Goal: Information Seeking & Learning: Learn about a topic

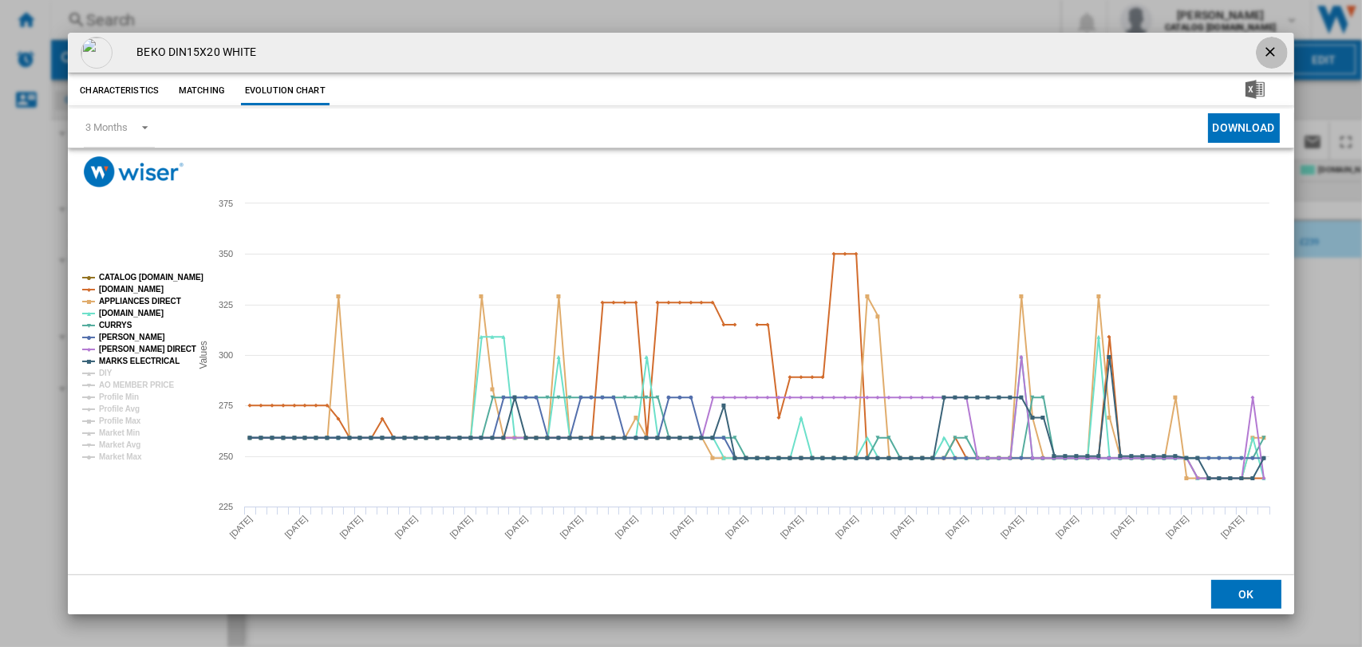
click at [1262, 50] on ng-md-icon "getI18NText('BUTTONS.CLOSE_DIALOG')" at bounding box center [1271, 53] width 19 height 19
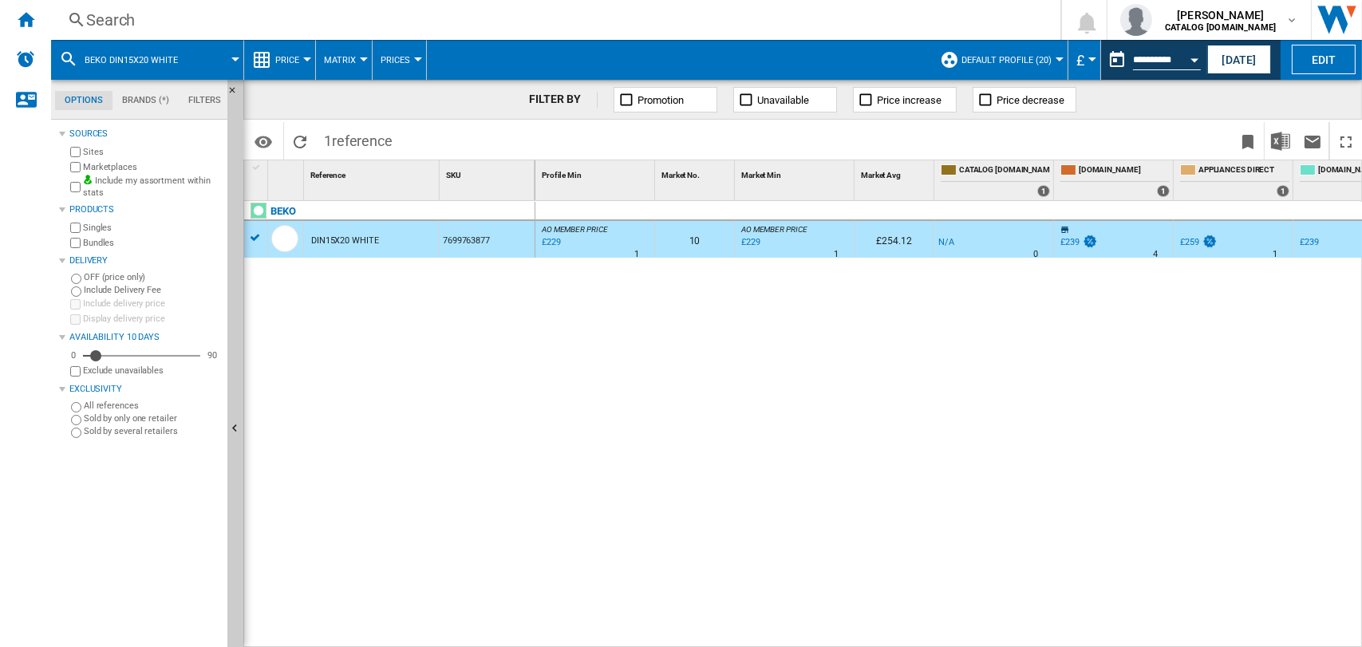
click at [121, 16] on div "Search" at bounding box center [552, 20] width 933 height 22
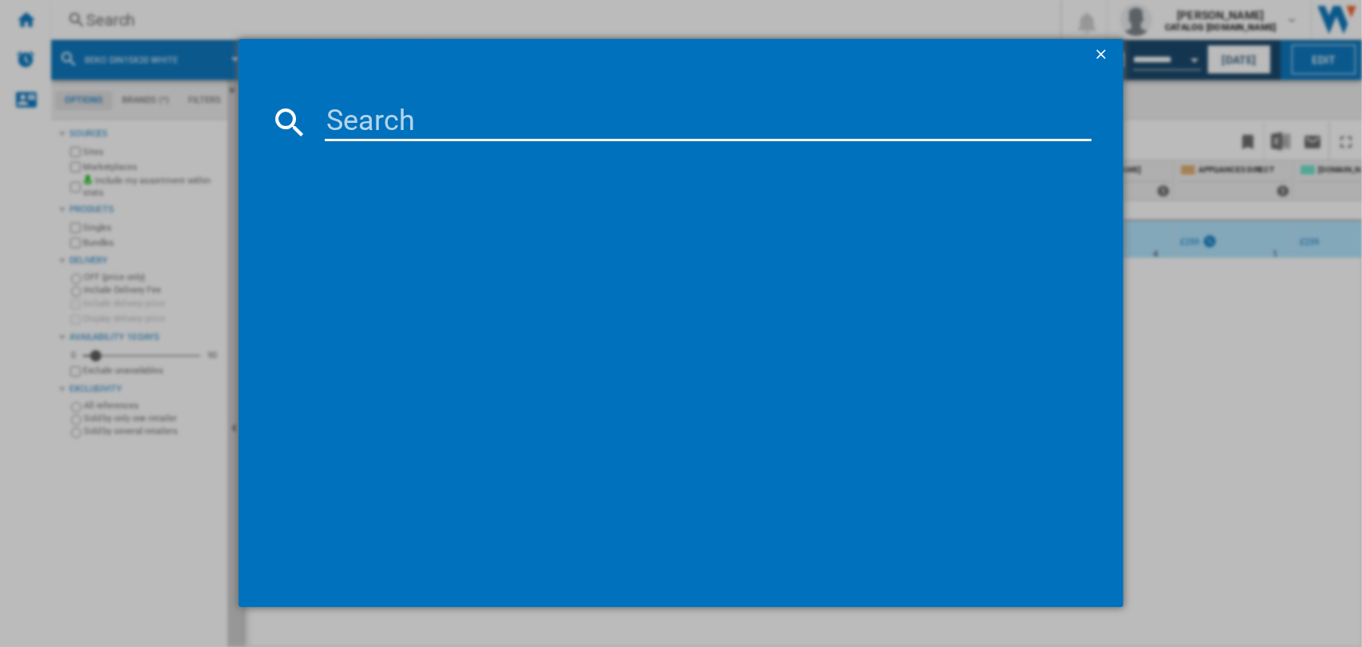
click at [460, 128] on input at bounding box center [709, 122] width 768 height 38
type input "csg4582w"
click at [366, 188] on div "references (0)" at bounding box center [689, 178] width 806 height 59
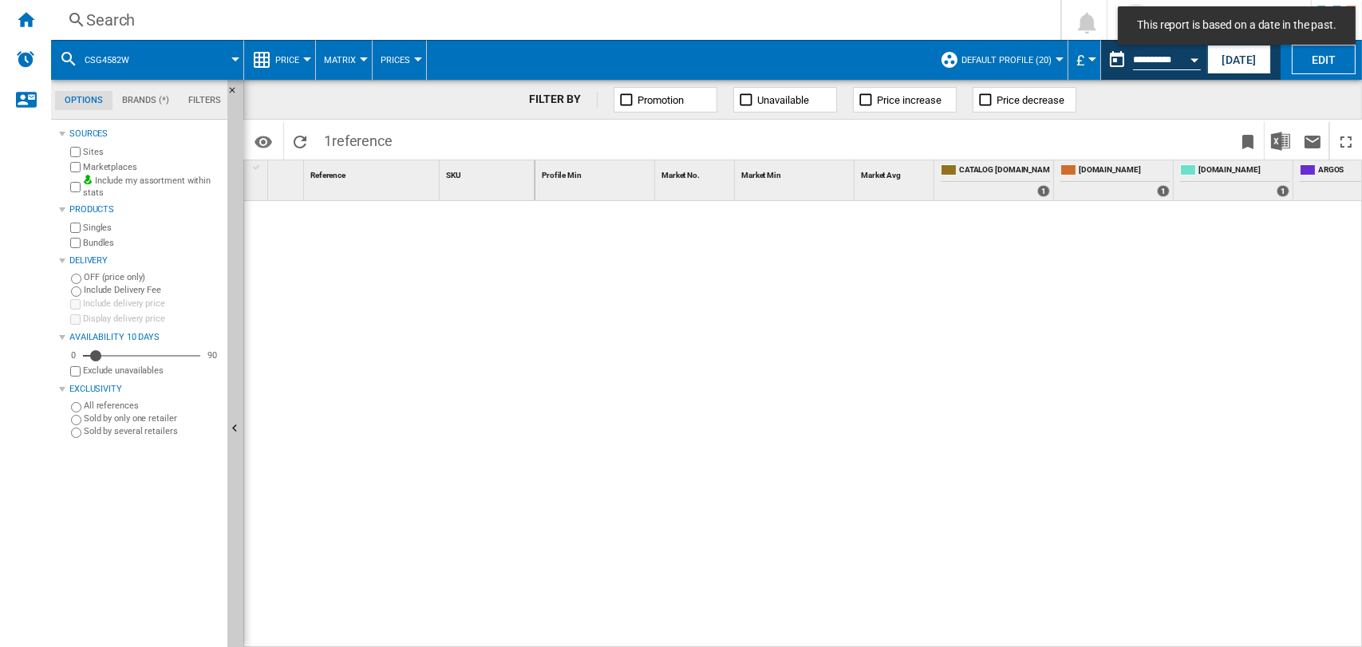
click at [120, 19] on div "Search" at bounding box center [552, 20] width 933 height 22
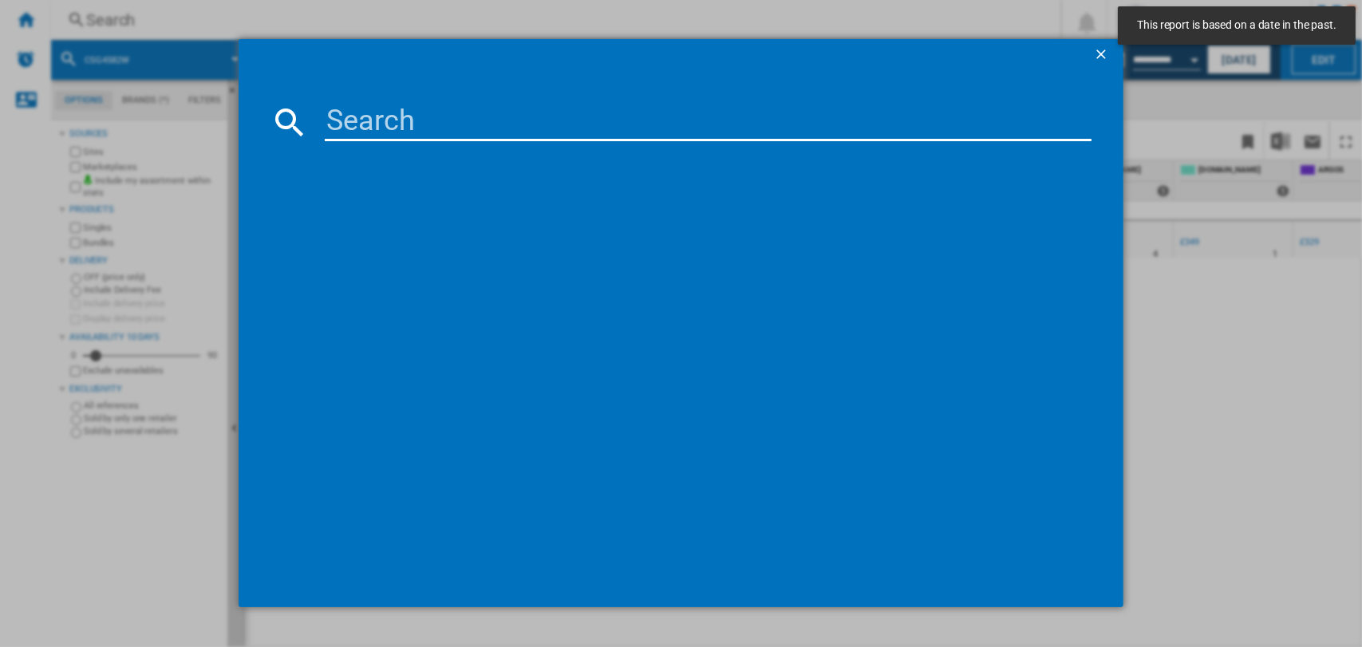
click at [384, 120] on input at bounding box center [709, 122] width 768 height 38
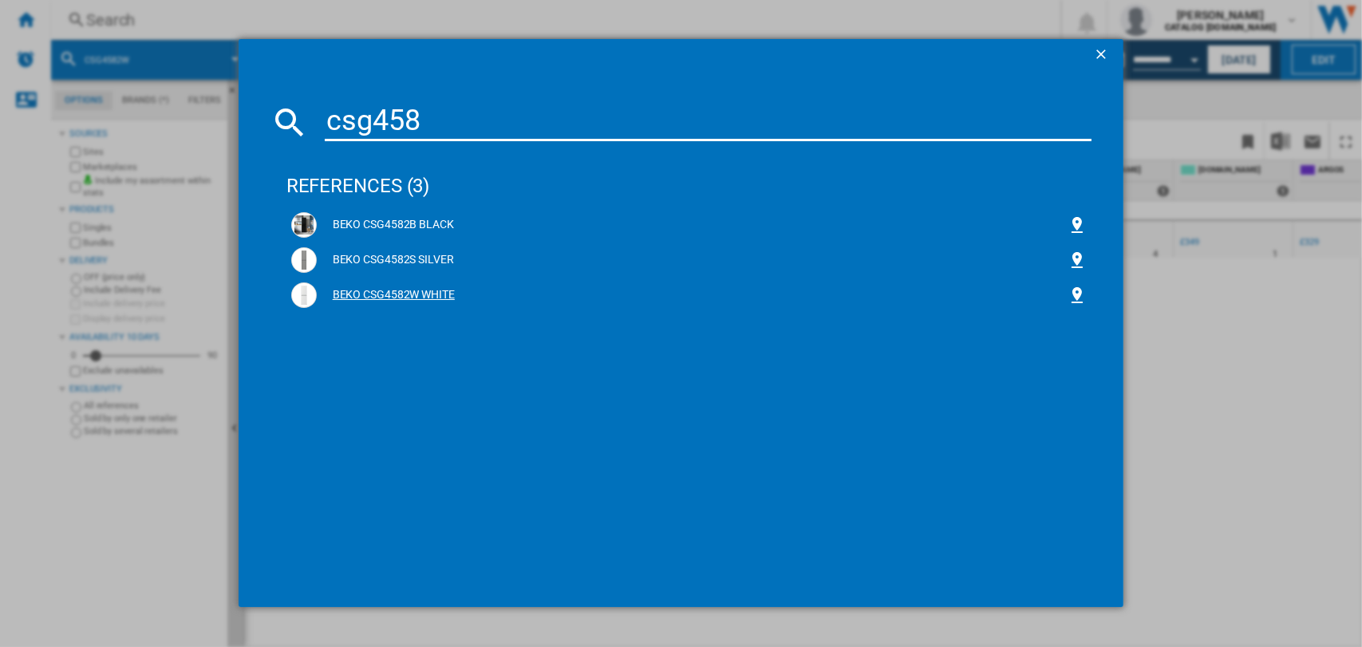
type input "csg458"
click at [386, 294] on div "BEKO CSG4582W WHITE" at bounding box center [693, 295] width 752 height 16
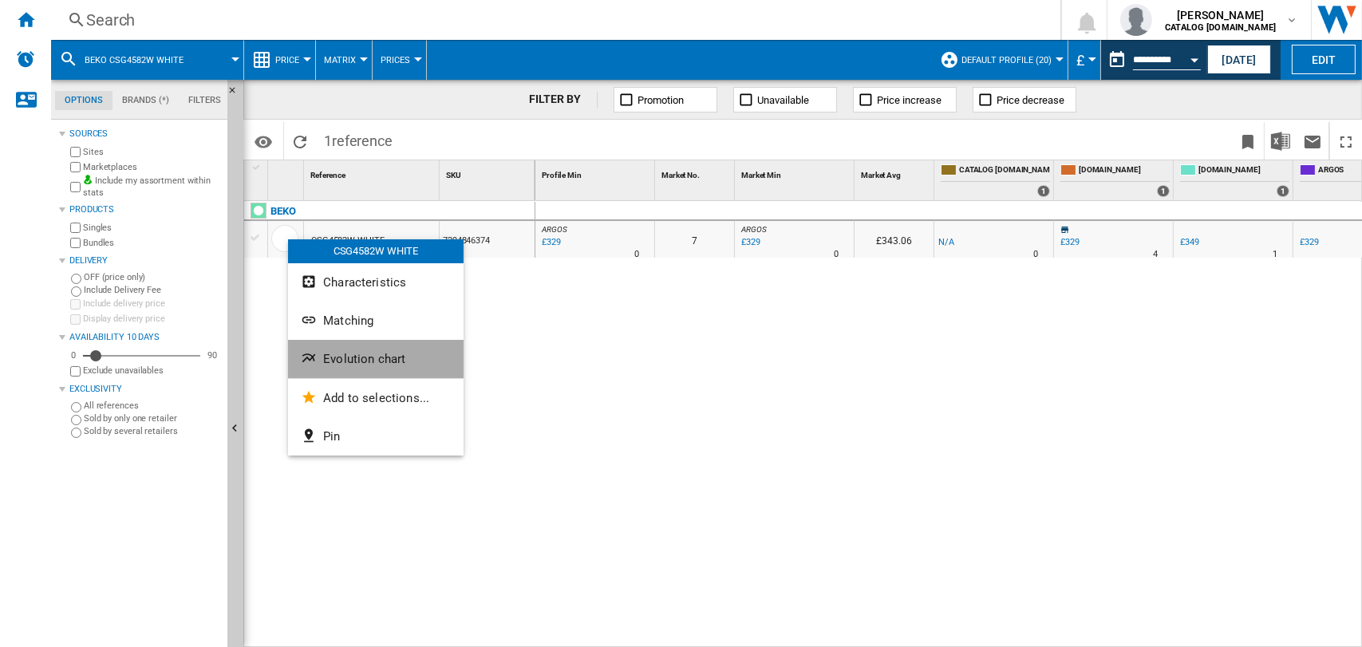
click at [363, 354] on span "Evolution chart" at bounding box center [364, 359] width 82 height 14
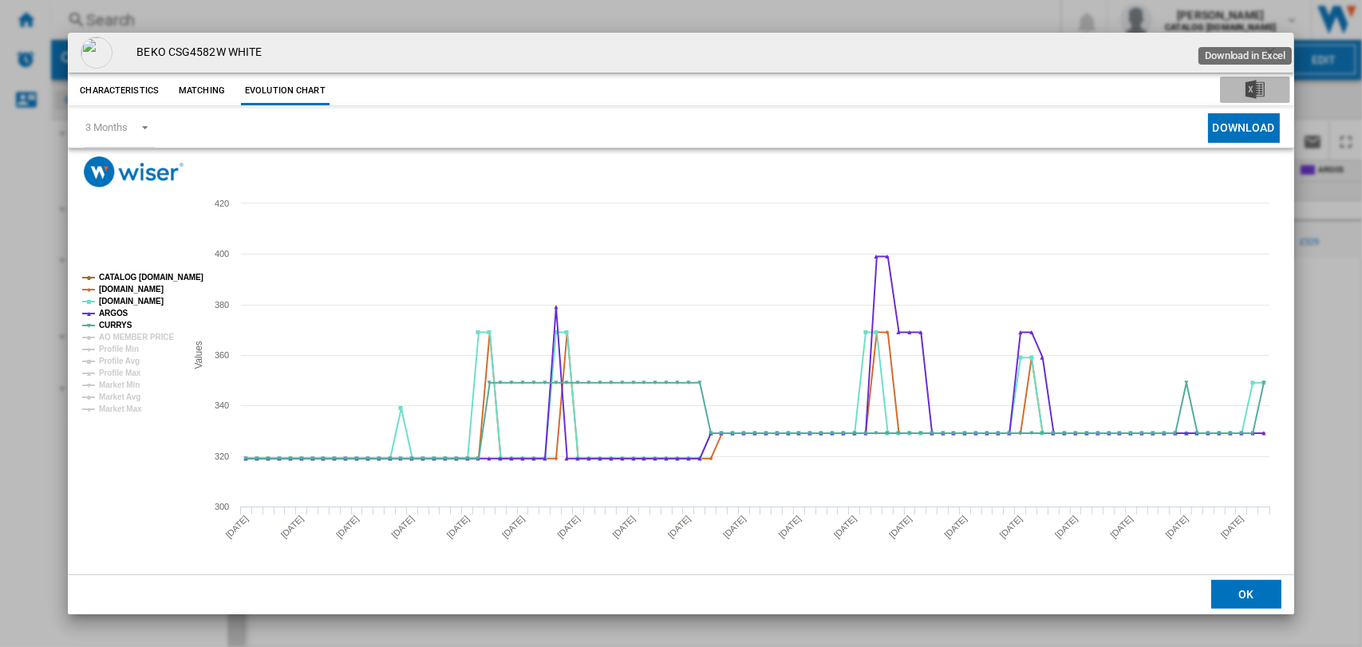
click at [1246, 83] on img "Download in Excel" at bounding box center [1255, 89] width 19 height 19
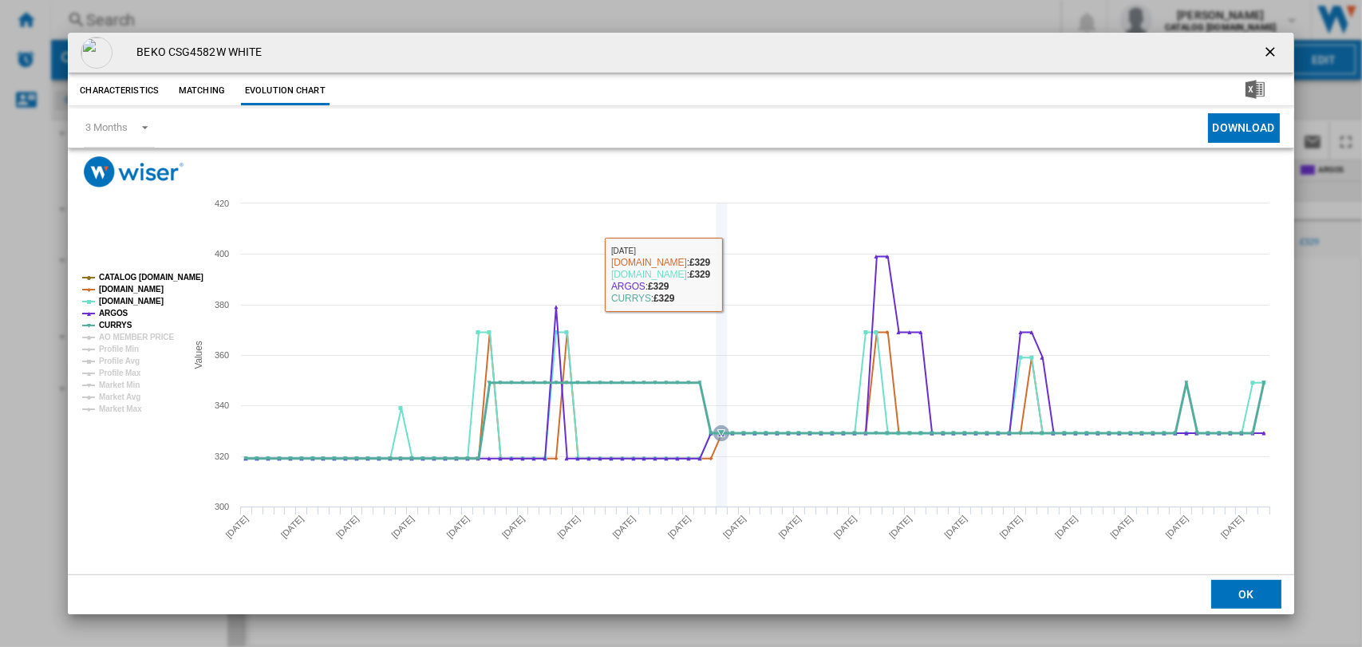
click at [722, 275] on icon "Product popup" at bounding box center [722, 354] width 0 height 303
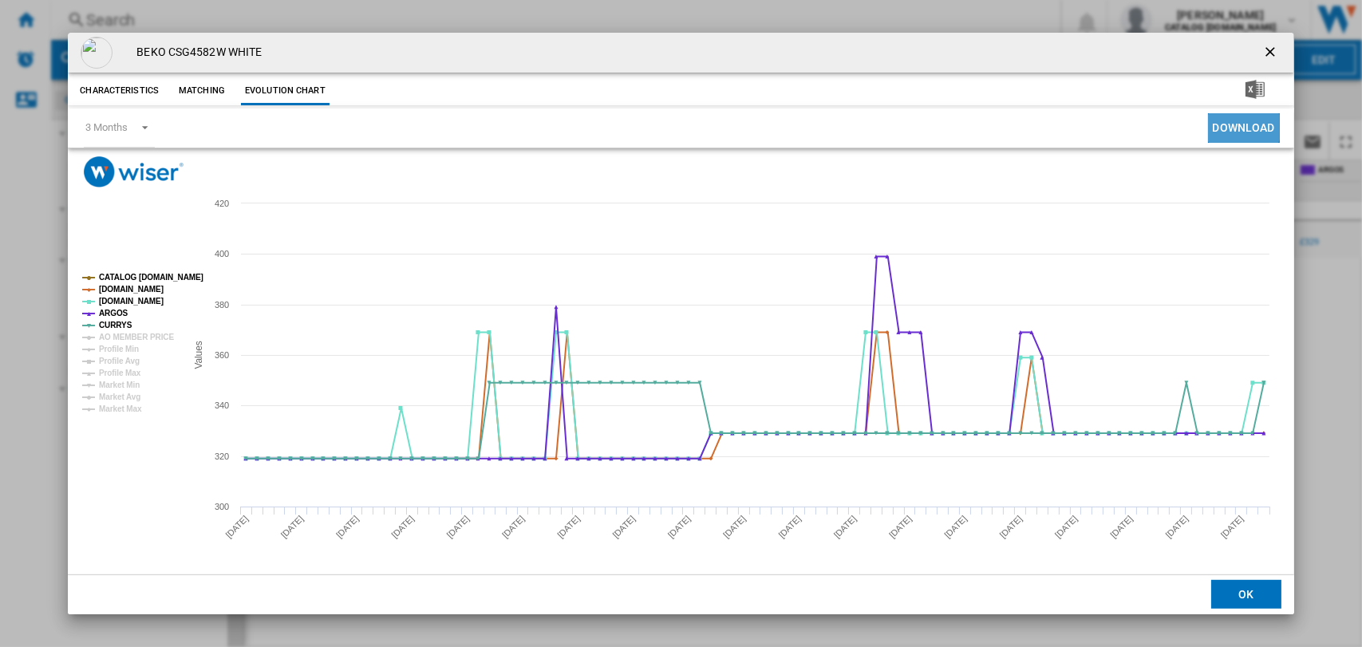
click at [1228, 124] on button "Download" at bounding box center [1244, 128] width 72 height 30
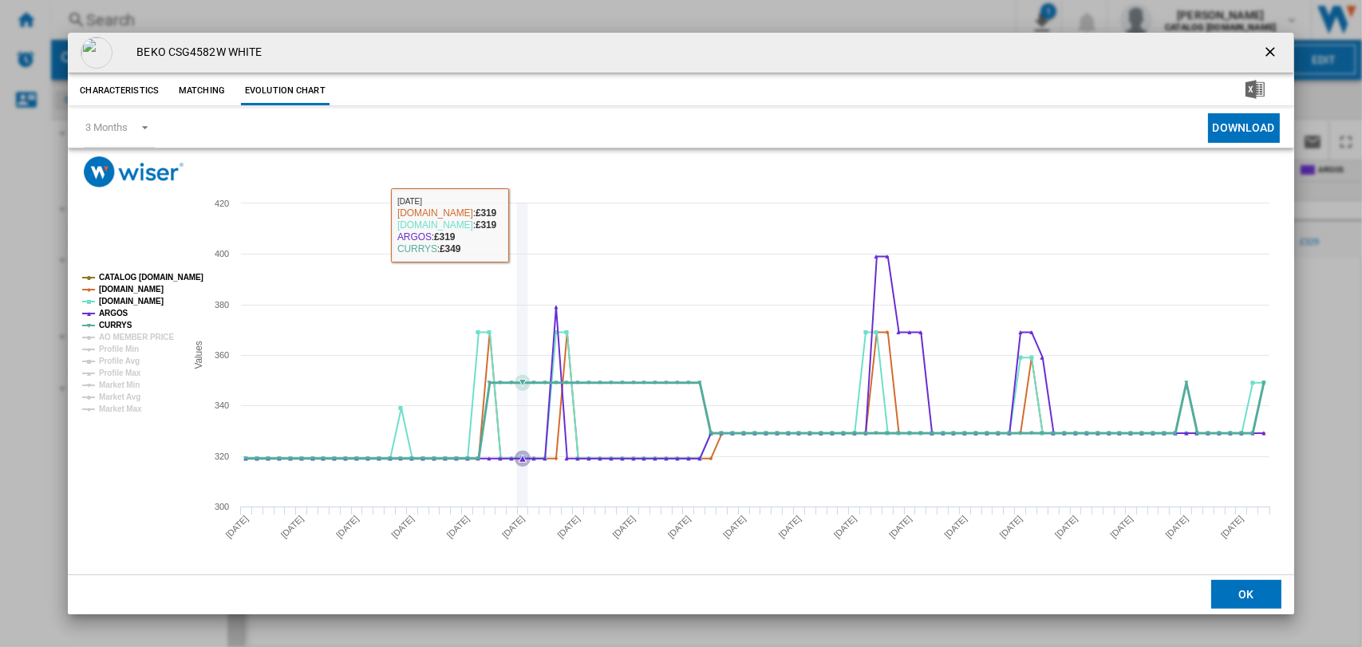
click at [523, 217] on icon "Product popup" at bounding box center [523, 354] width 0 height 303
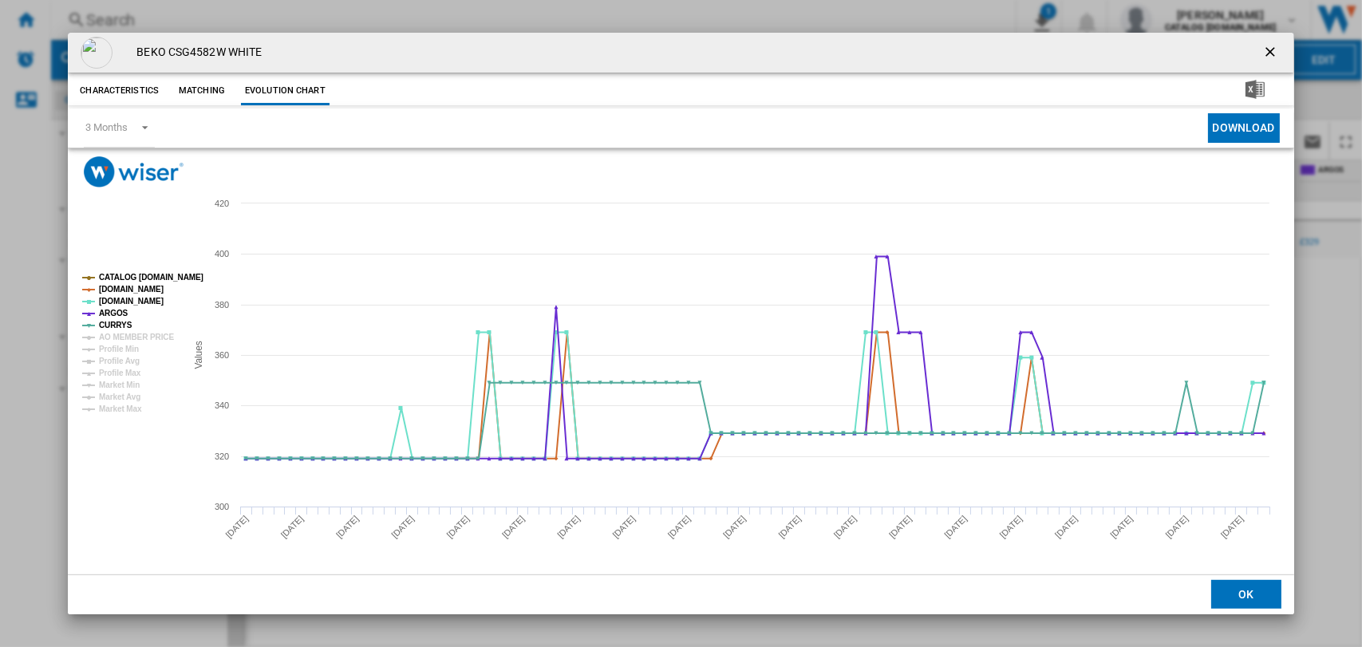
click at [1262, 49] on ng-md-icon "getI18NText('BUTTONS.CLOSE_DIALOG')" at bounding box center [1271, 53] width 19 height 19
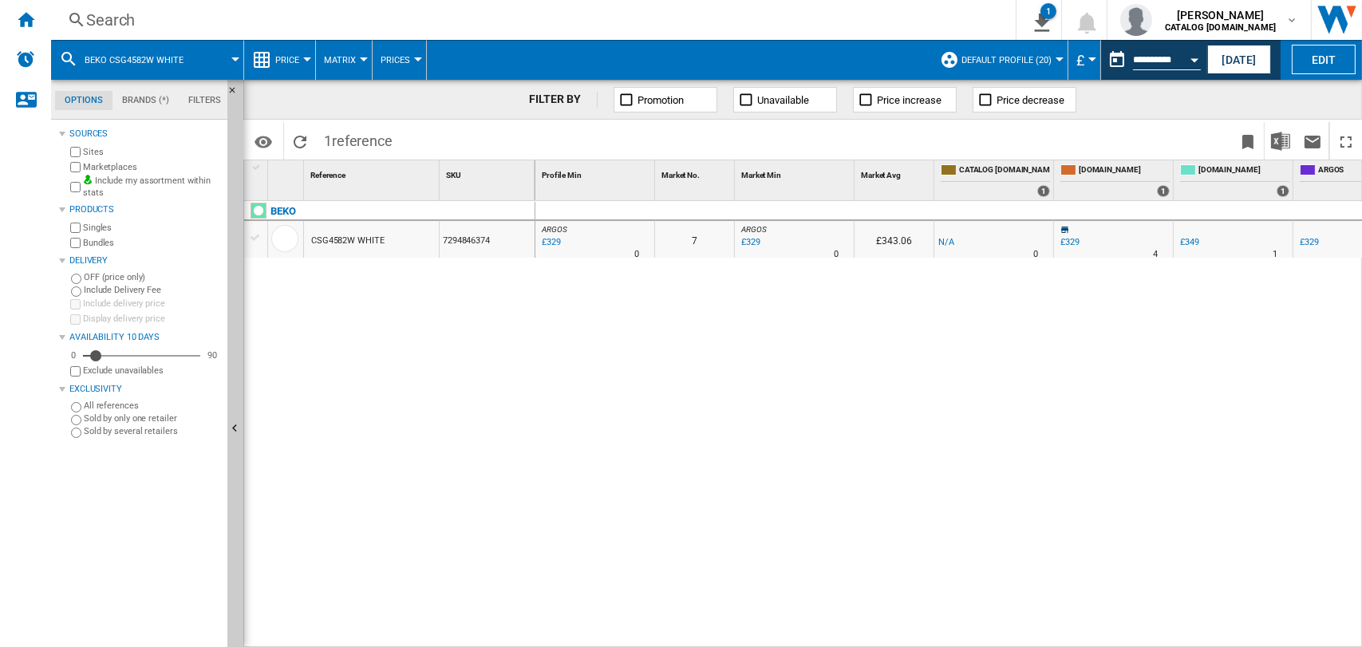
click at [104, 10] on div "Search" at bounding box center [530, 20] width 888 height 22
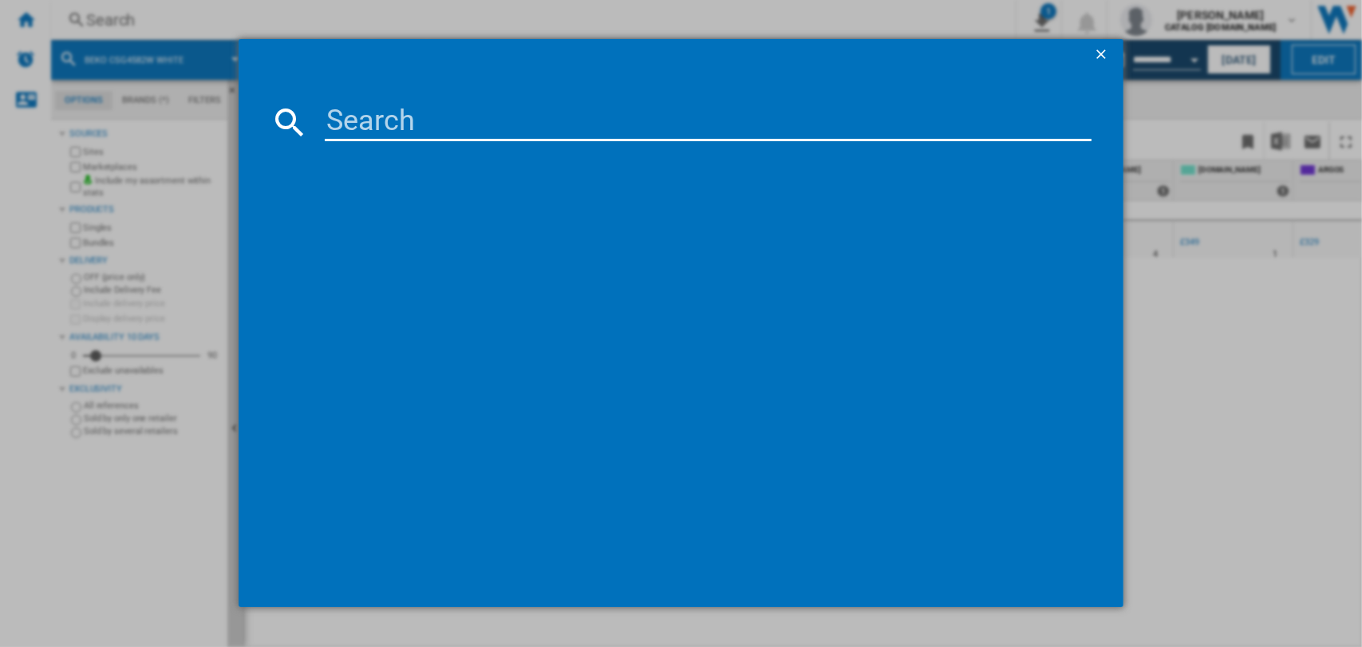
click at [423, 118] on input at bounding box center [709, 122] width 768 height 38
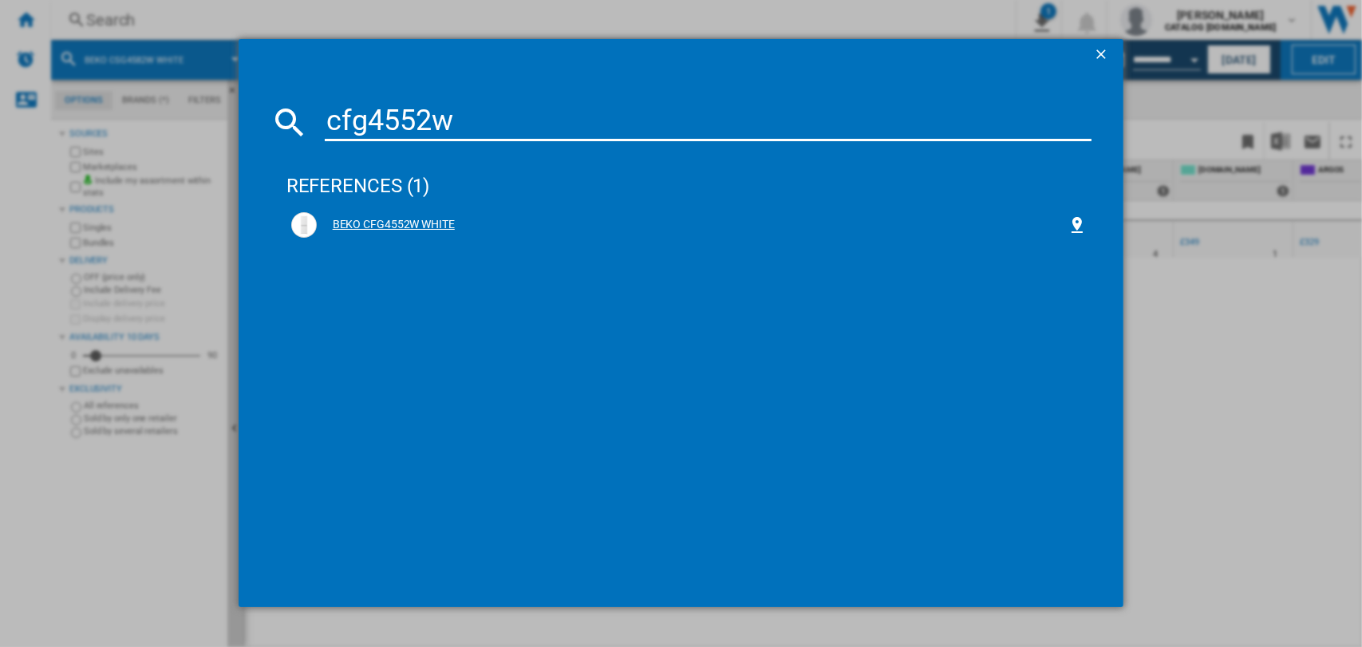
type input "cfg4552w"
click at [370, 223] on div "BEKO CFG4552W WHITE" at bounding box center [693, 225] width 752 height 16
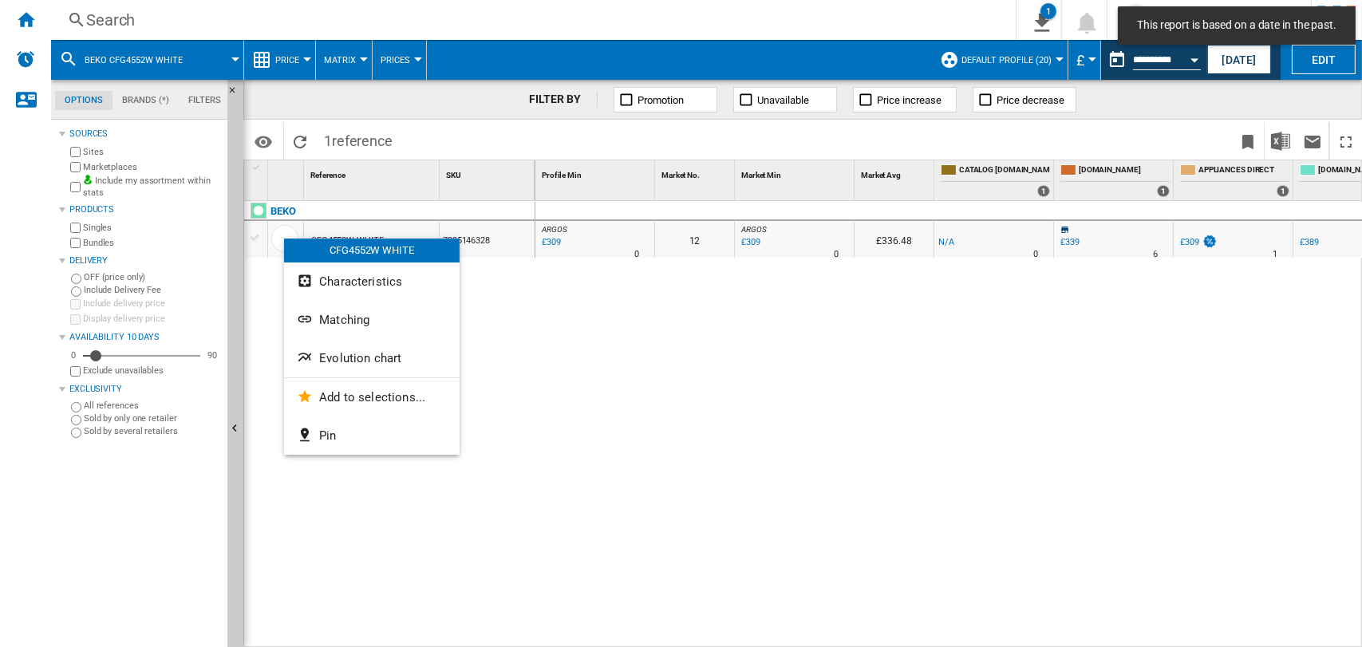
click at [350, 354] on span "Evolution chart" at bounding box center [360, 358] width 82 height 14
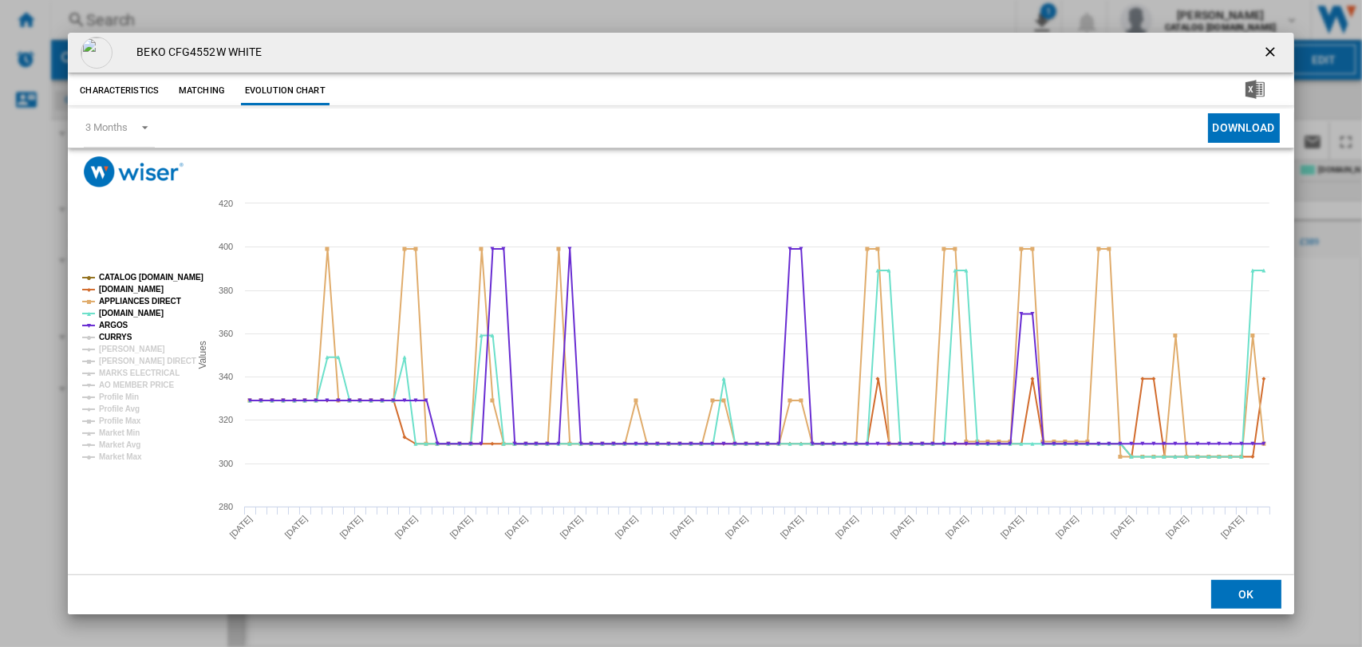
click at [107, 337] on tspan "CURRYS" at bounding box center [116, 337] width 34 height 9
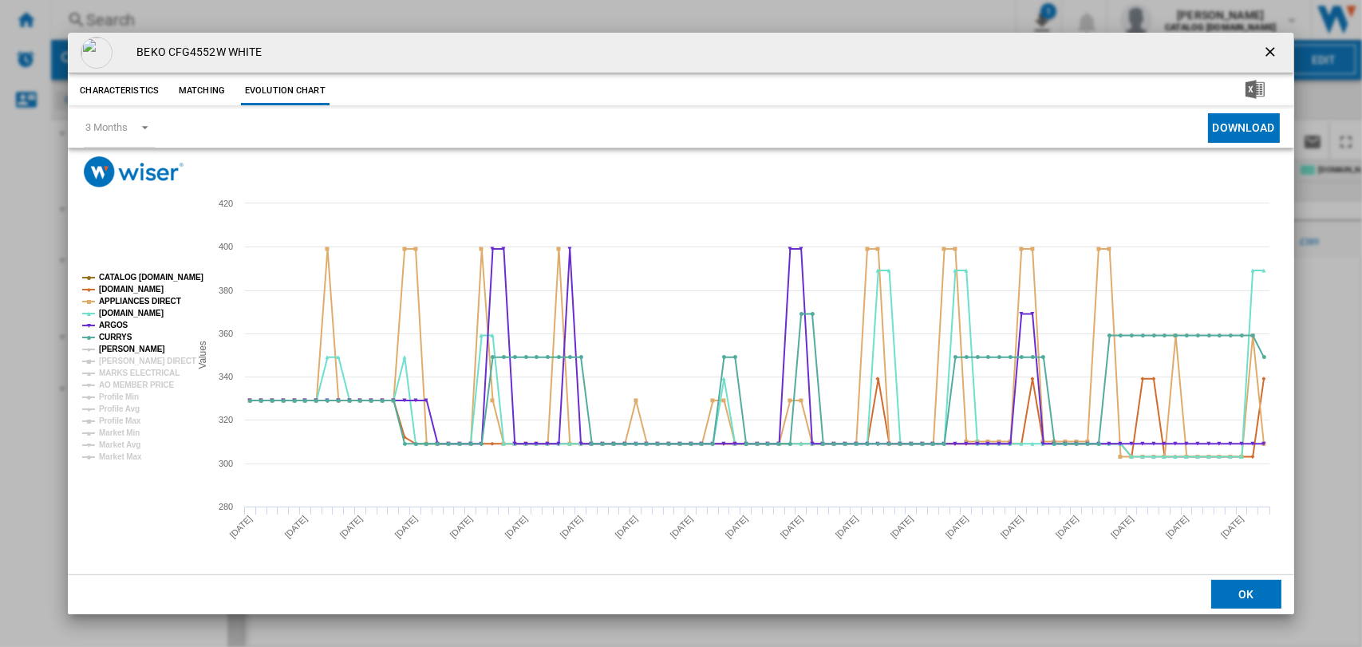
click at [113, 351] on tspan "[PERSON_NAME]" at bounding box center [132, 349] width 66 height 9
click at [114, 354] on tspan "[PERSON_NAME]" at bounding box center [132, 349] width 66 height 9
click at [117, 365] on tspan "[PERSON_NAME] DIRECT" at bounding box center [147, 361] width 97 height 9
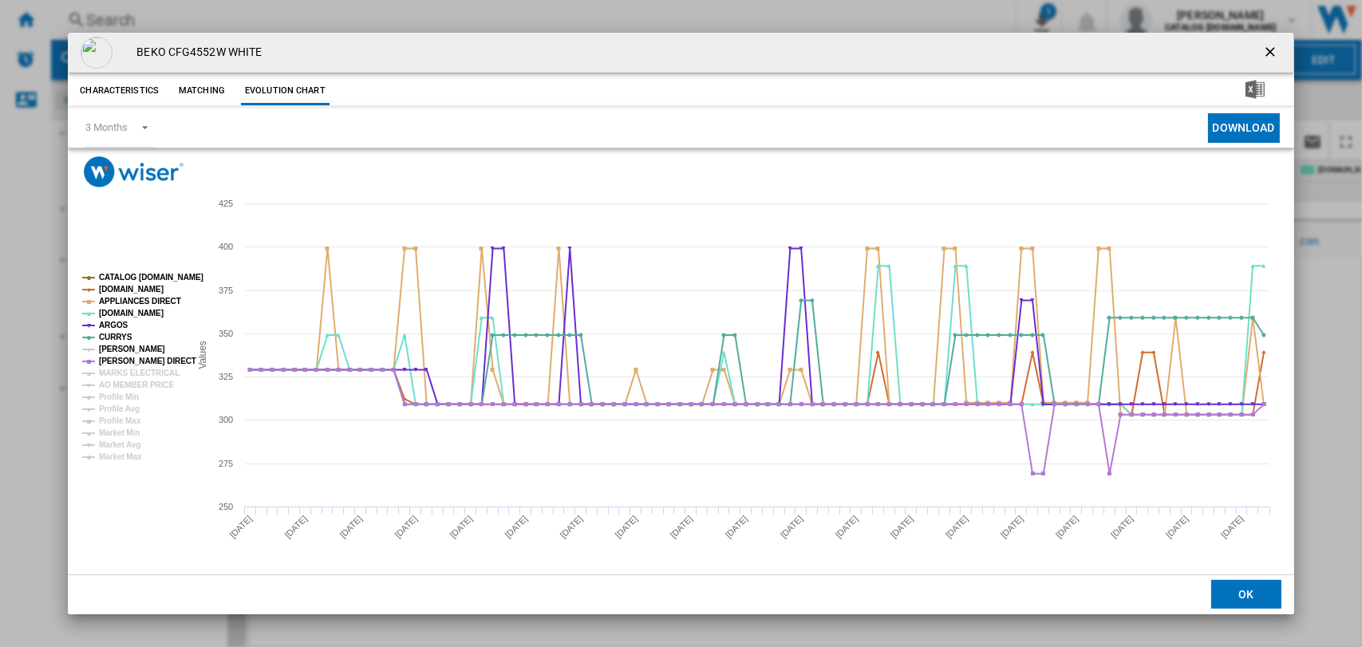
click at [117, 346] on tspan "[PERSON_NAME]" at bounding box center [132, 349] width 66 height 9
click at [121, 371] on tspan "MARKS ELECTRICAL" at bounding box center [139, 373] width 81 height 9
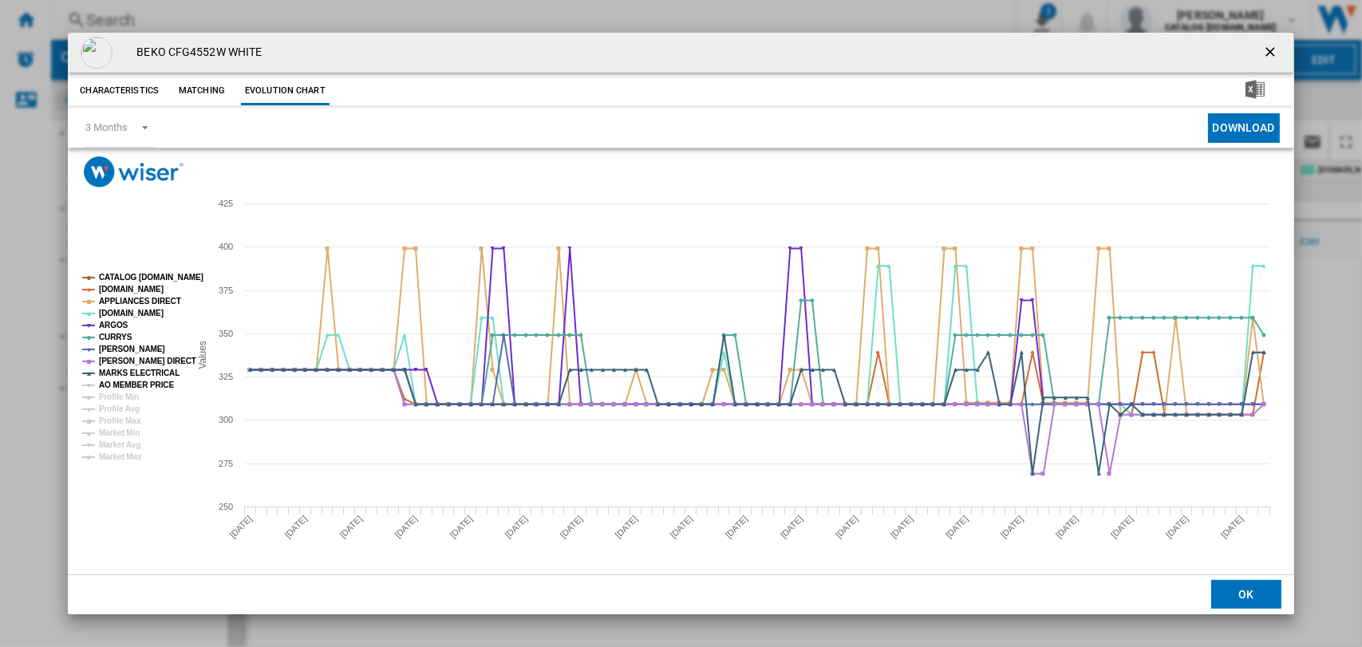
click at [126, 385] on tspan "AO MEMBER PRICE" at bounding box center [136, 385] width 75 height 9
click at [117, 383] on tspan "AO MEMBER PRICE" at bounding box center [136, 385] width 75 height 9
click at [1244, 132] on button "Download" at bounding box center [1244, 128] width 72 height 30
click at [753, 94] on div "Characteristics Matching Evolution chart" at bounding box center [681, 89] width 1226 height 32
click at [1262, 53] on ng-md-icon "getI18NText('BUTTONS.CLOSE_DIALOG')" at bounding box center [1271, 53] width 19 height 19
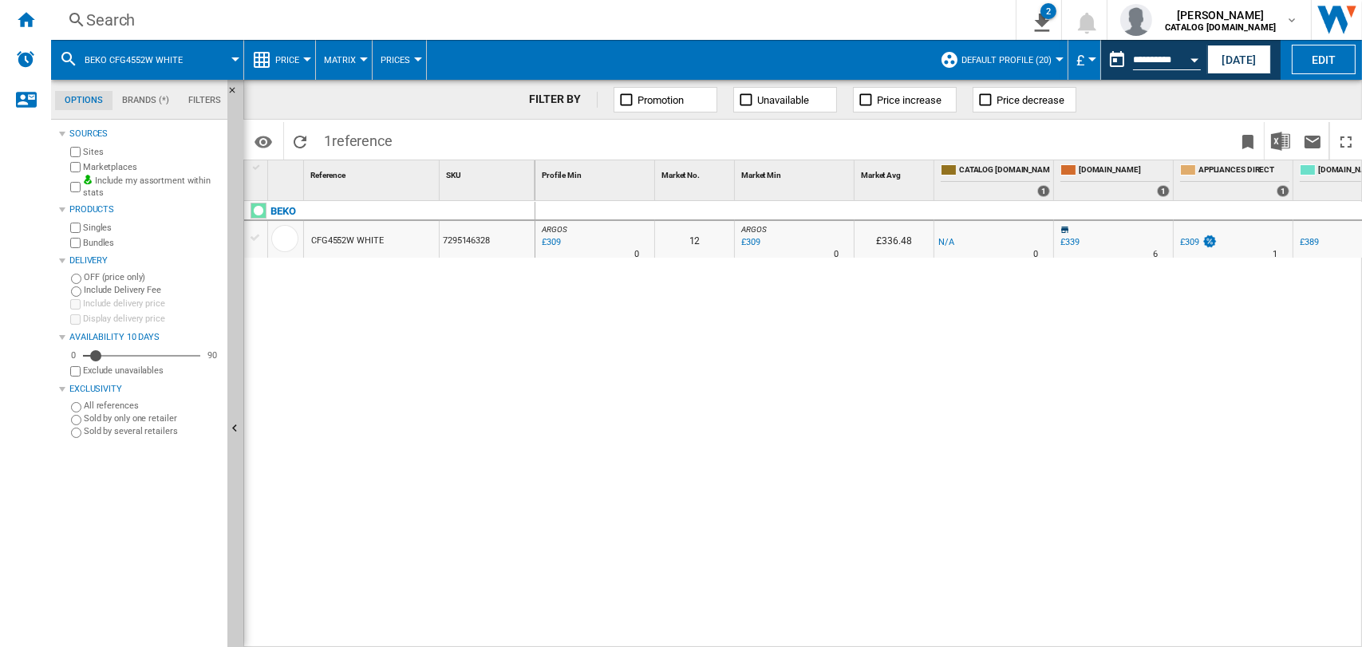
click at [111, 26] on div "Search" at bounding box center [530, 20] width 888 height 22
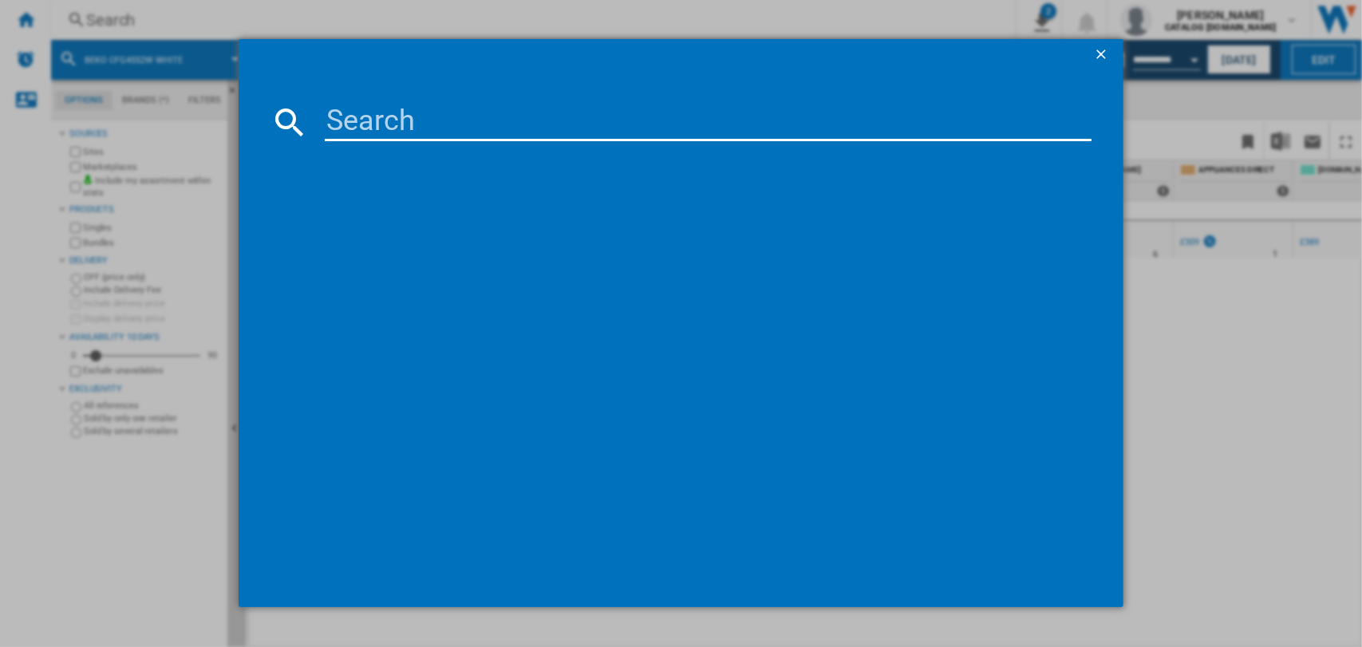
click at [421, 130] on input at bounding box center [709, 122] width 768 height 38
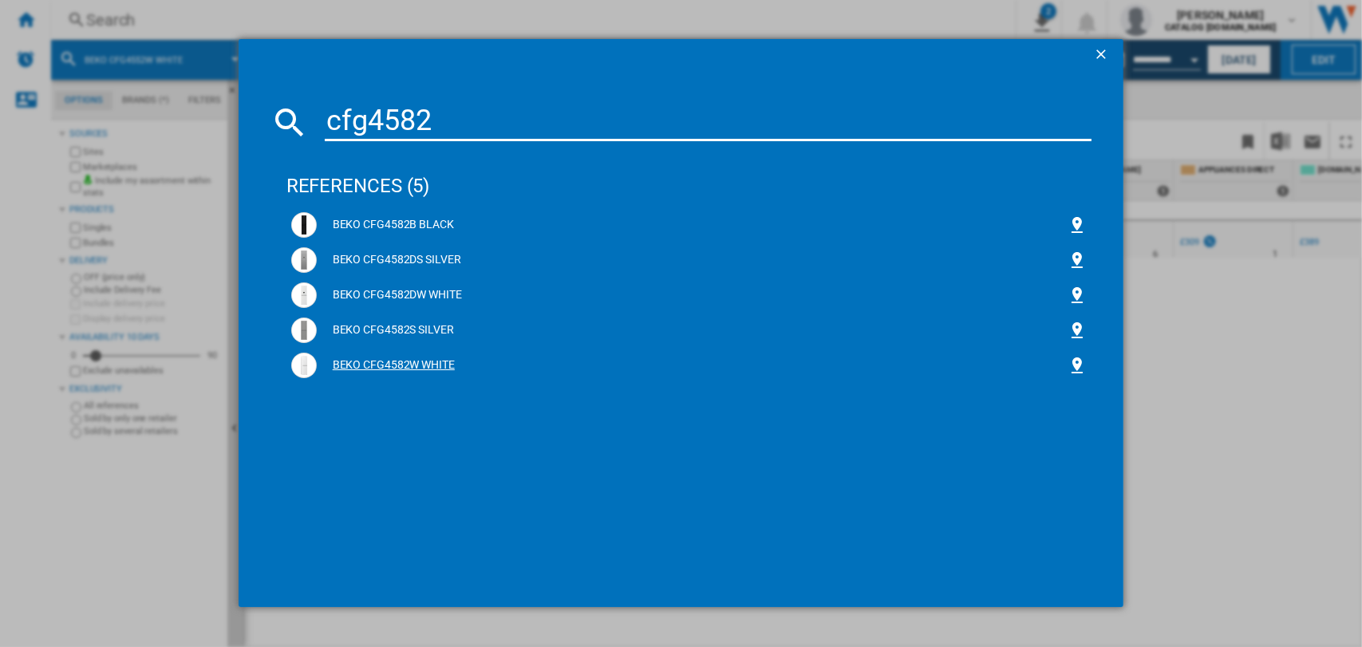
type input "cfg4582"
click at [394, 365] on div "BEKO CFG4582W WHITE" at bounding box center [693, 366] width 752 height 16
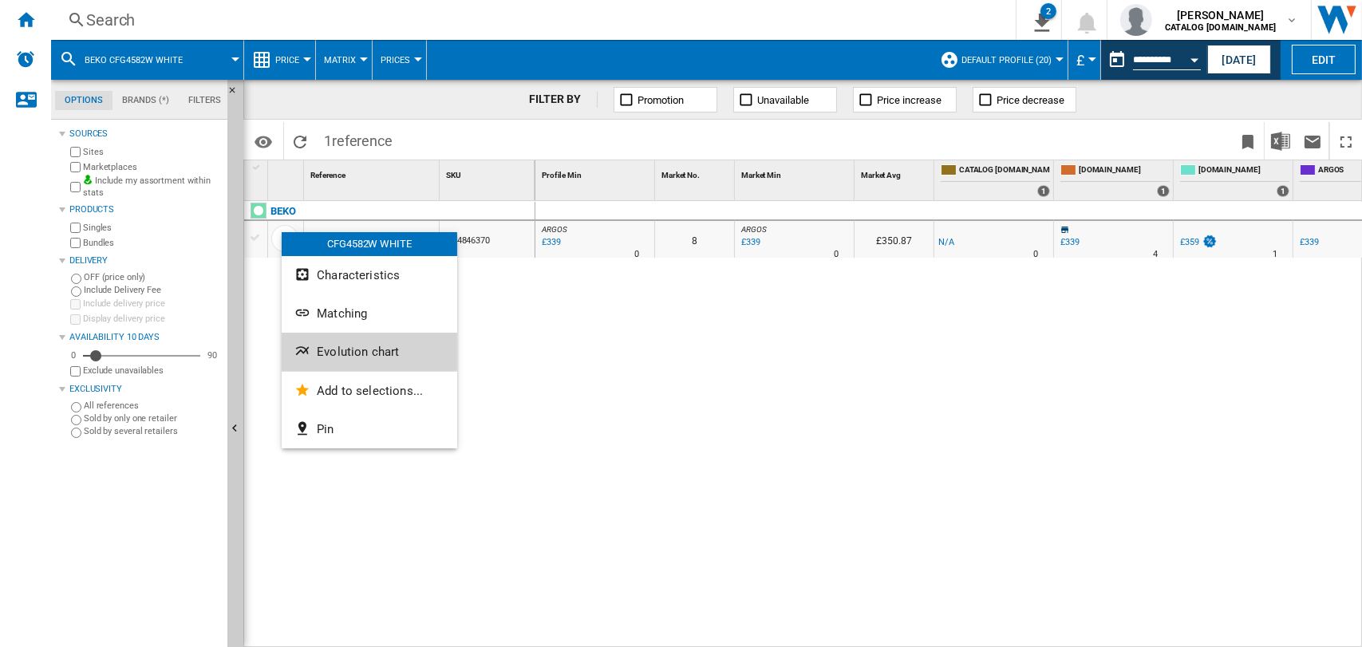
click at [346, 348] on span "Evolution chart" at bounding box center [358, 352] width 82 height 14
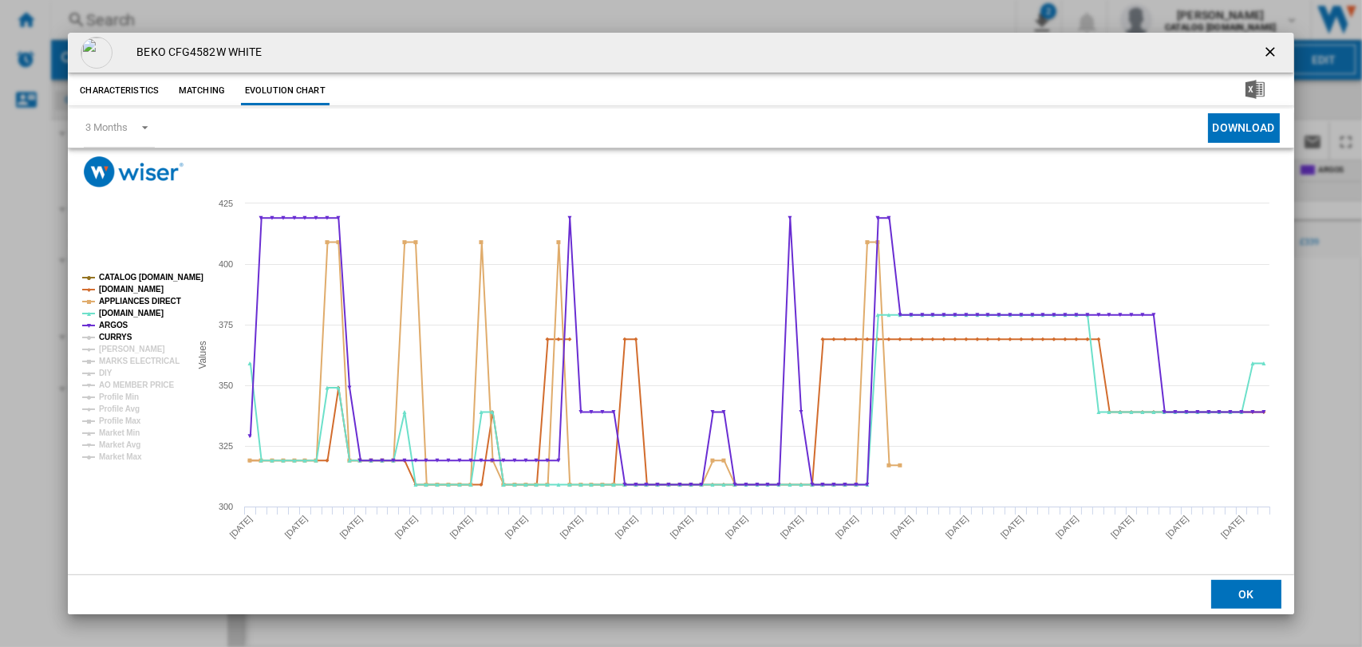
click at [116, 339] on tspan "CURRYS" at bounding box center [116, 337] width 34 height 9
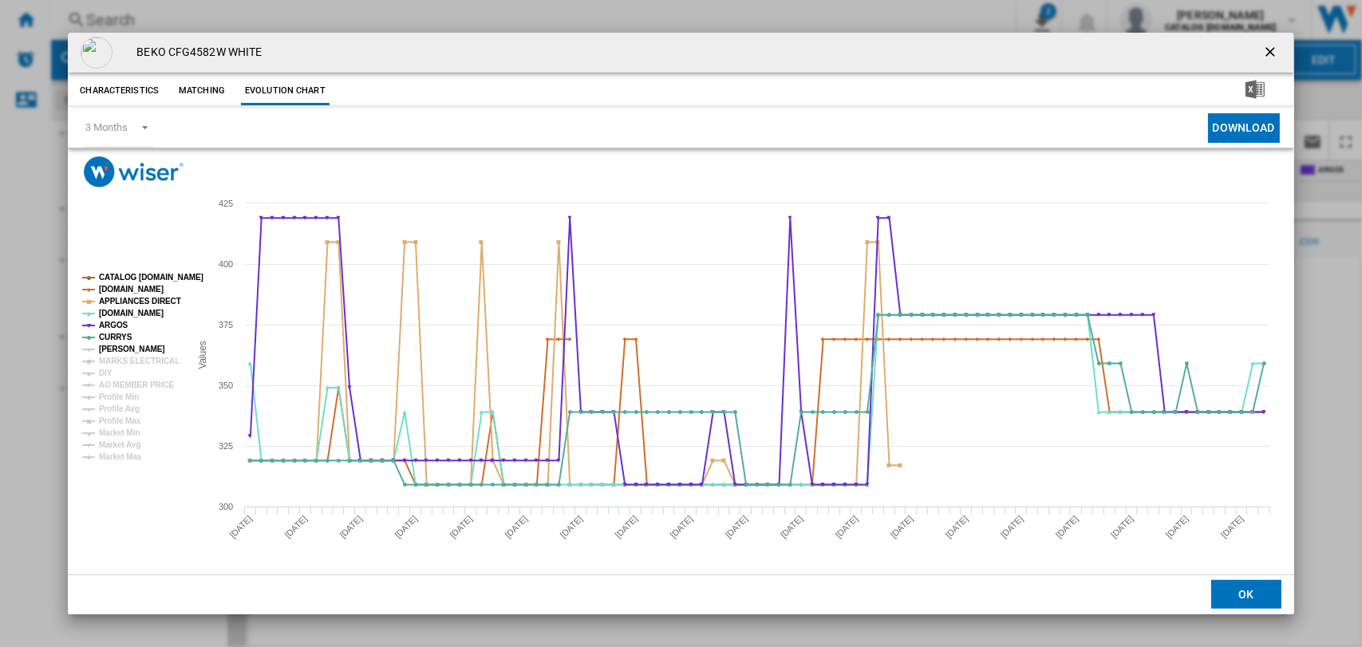
click at [122, 349] on tspan "[PERSON_NAME]" at bounding box center [132, 349] width 66 height 9
click at [125, 360] on tspan "MARKS ELECTRICAL" at bounding box center [139, 361] width 81 height 9
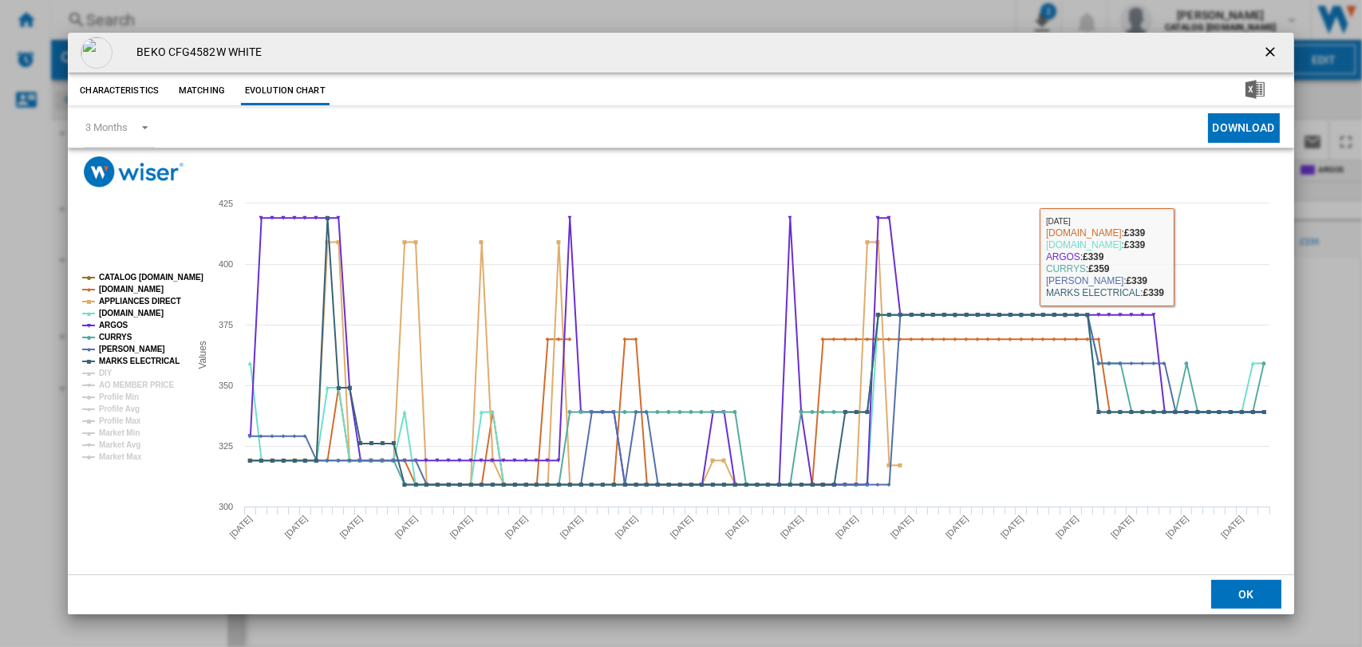
click at [1235, 121] on button "Download" at bounding box center [1244, 128] width 72 height 30
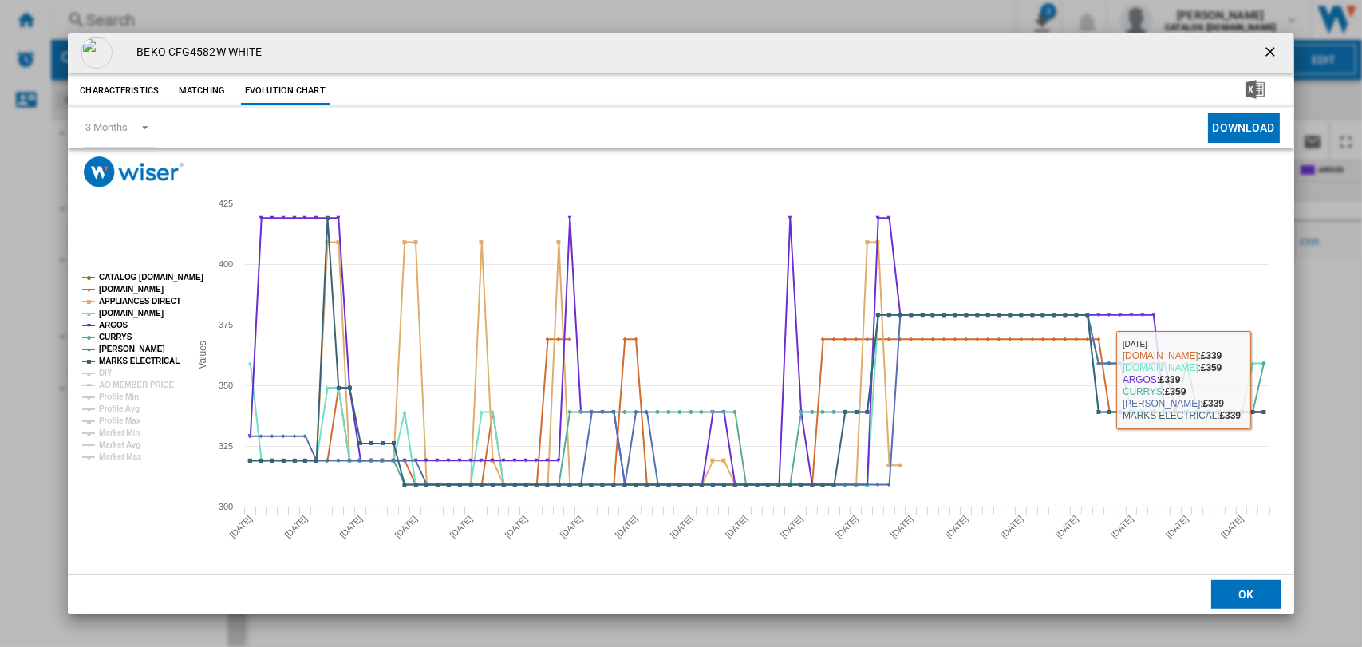
click at [1340, 359] on div "BEKO CFG4582W WHITE Characteristics Matching Evolution chart price -£1 delivery…" at bounding box center [681, 323] width 1362 height 646
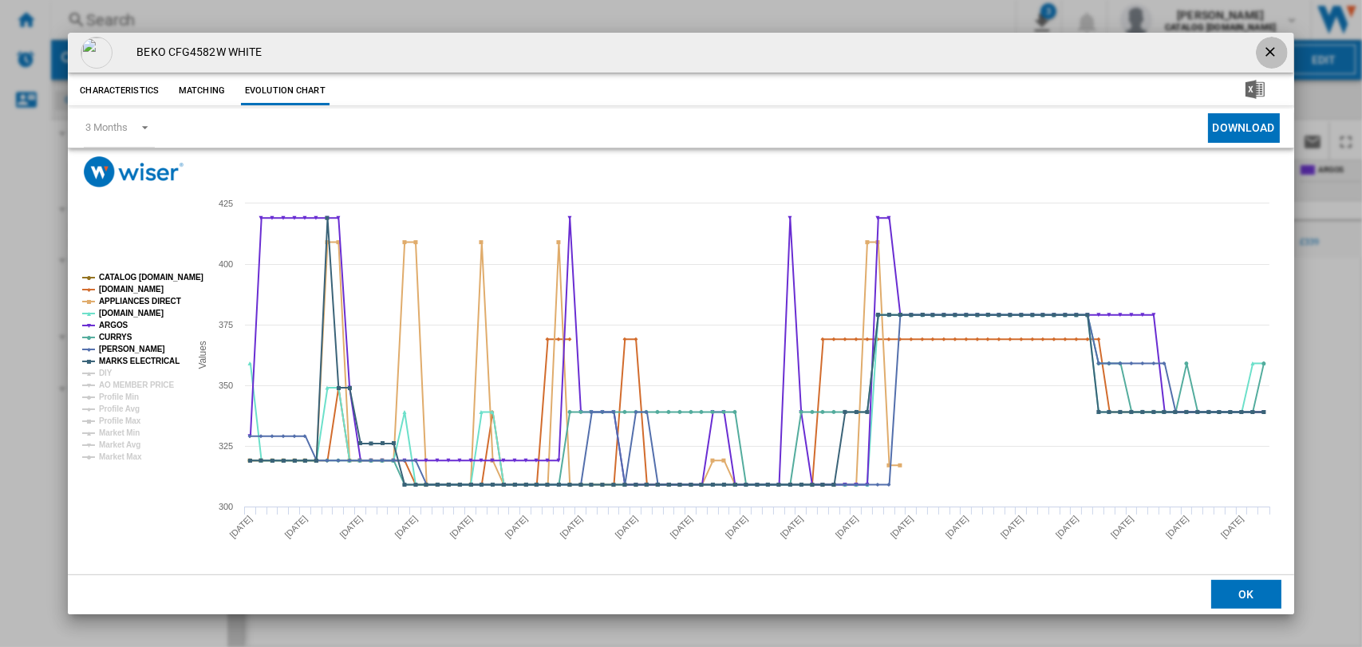
click at [1263, 52] on ng-md-icon "getI18NText('BUTTONS.CLOSE_DIALOG')" at bounding box center [1271, 53] width 19 height 19
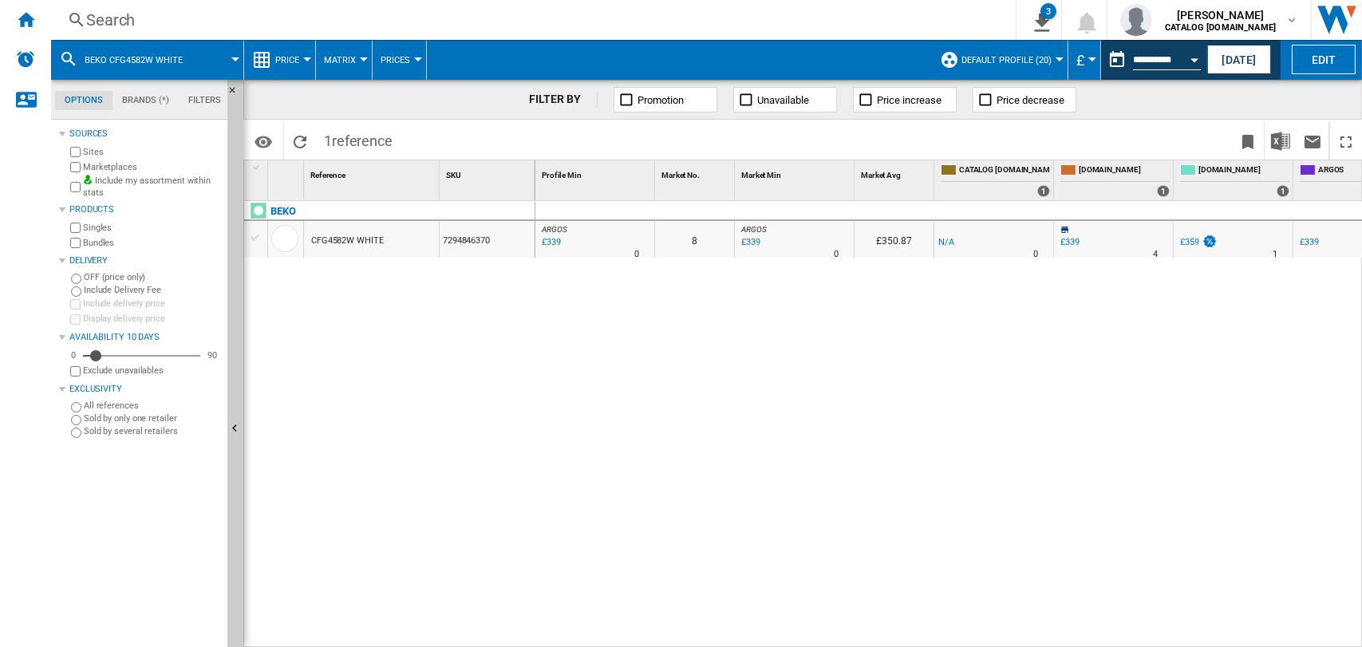
click at [124, 14] on div "Search" at bounding box center [530, 20] width 888 height 22
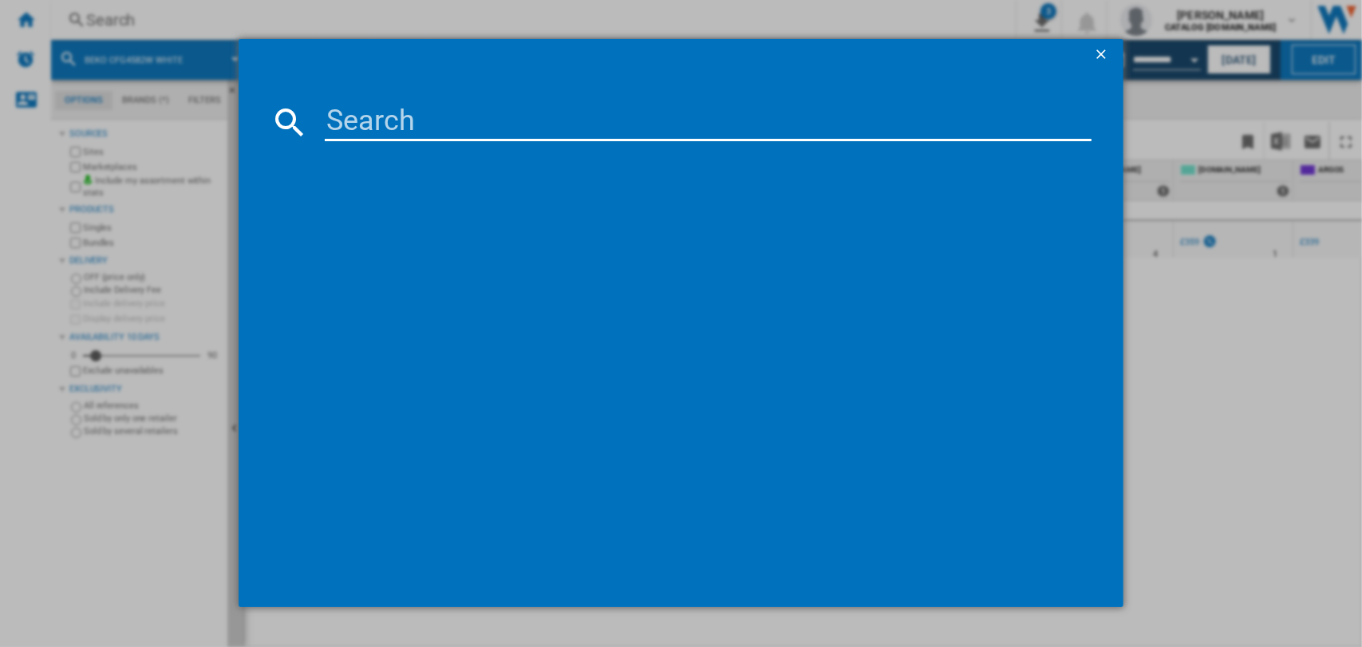
click at [389, 127] on input at bounding box center [709, 122] width 768 height 38
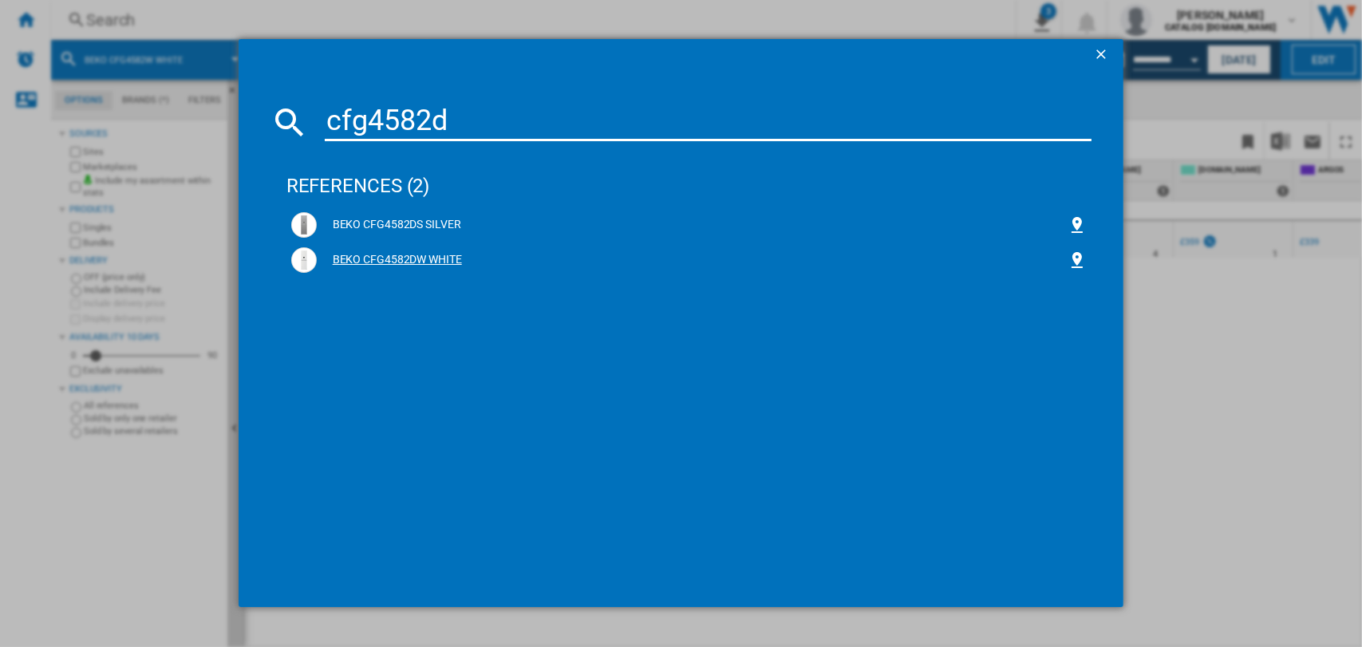
type input "cfg4582d"
click at [395, 254] on div "BEKO CFG4582DW WHITE" at bounding box center [693, 260] width 752 height 16
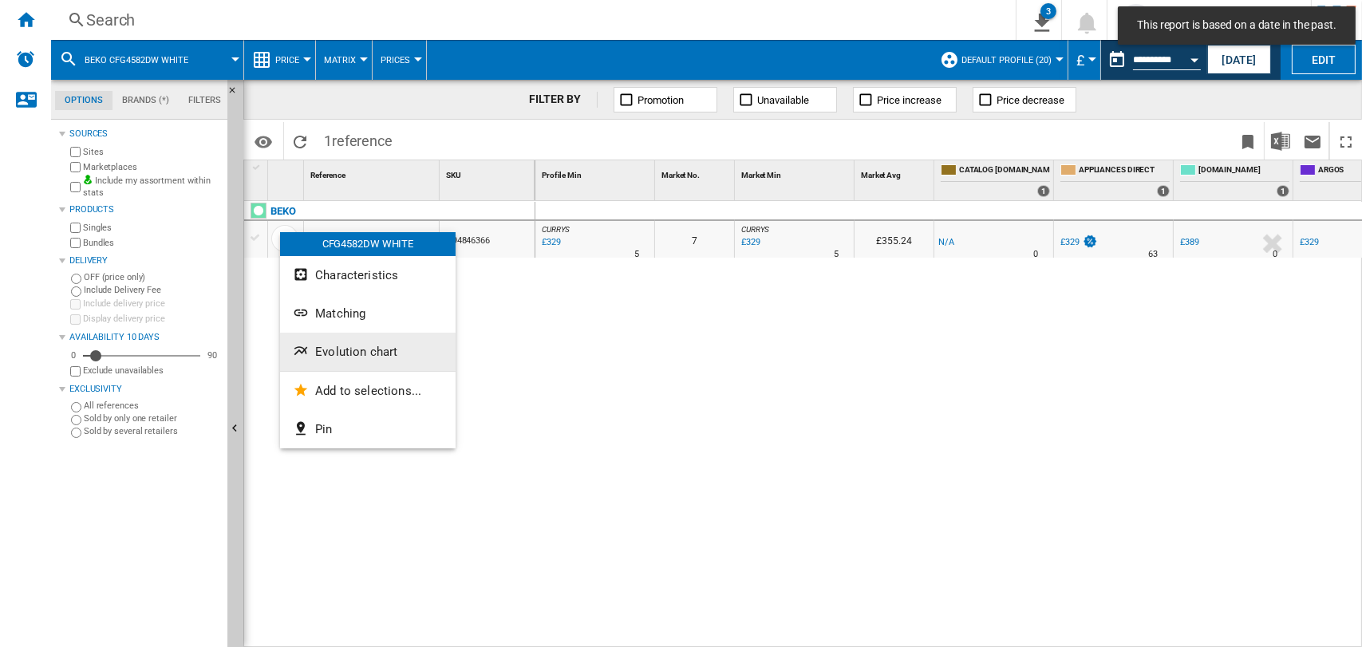
click at [343, 350] on span "Evolution chart" at bounding box center [356, 352] width 82 height 14
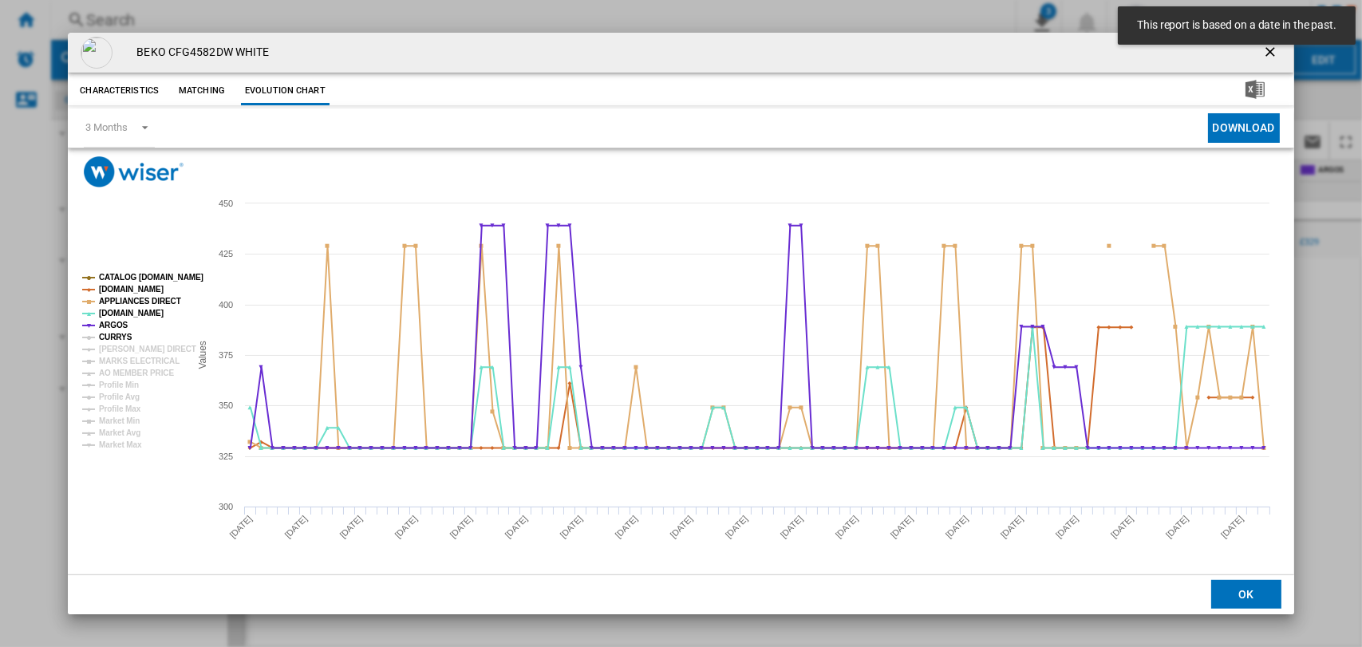
click at [110, 335] on tspan "CURRYS" at bounding box center [116, 337] width 34 height 9
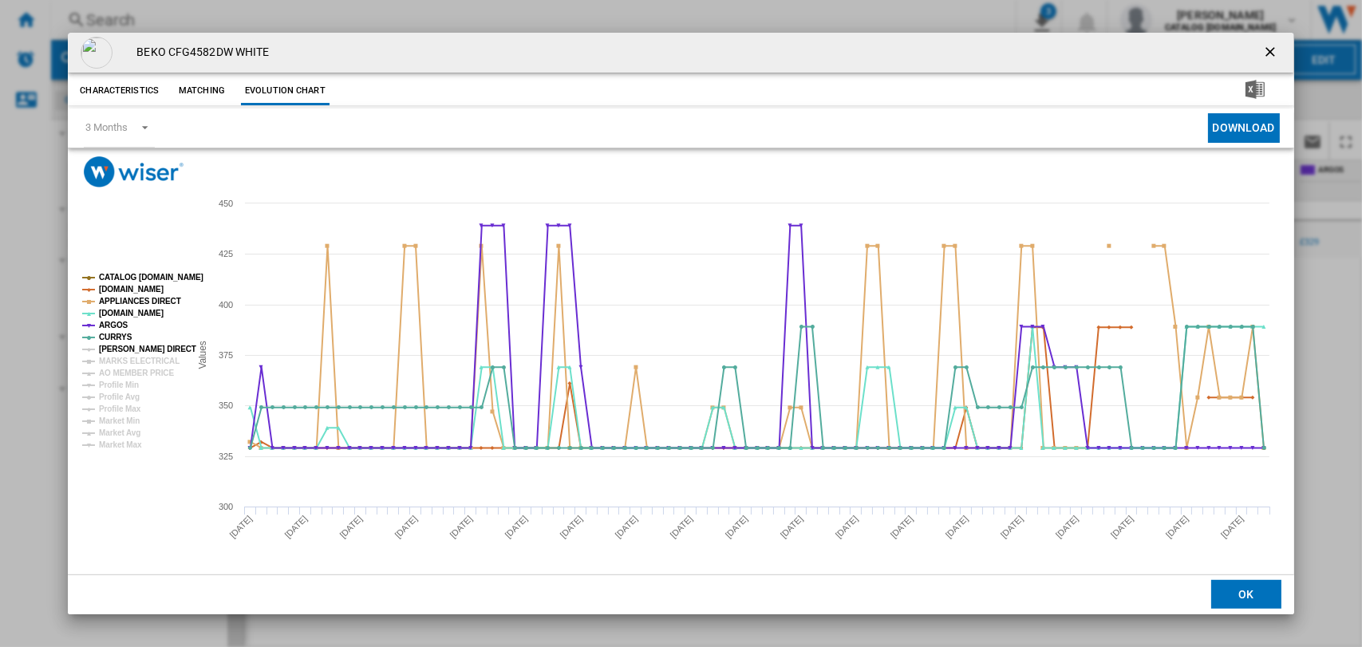
click at [120, 347] on tspan "[PERSON_NAME] DIRECT" at bounding box center [147, 349] width 97 height 9
click at [120, 365] on tspan "MARKS ELECTRICAL" at bounding box center [139, 361] width 81 height 9
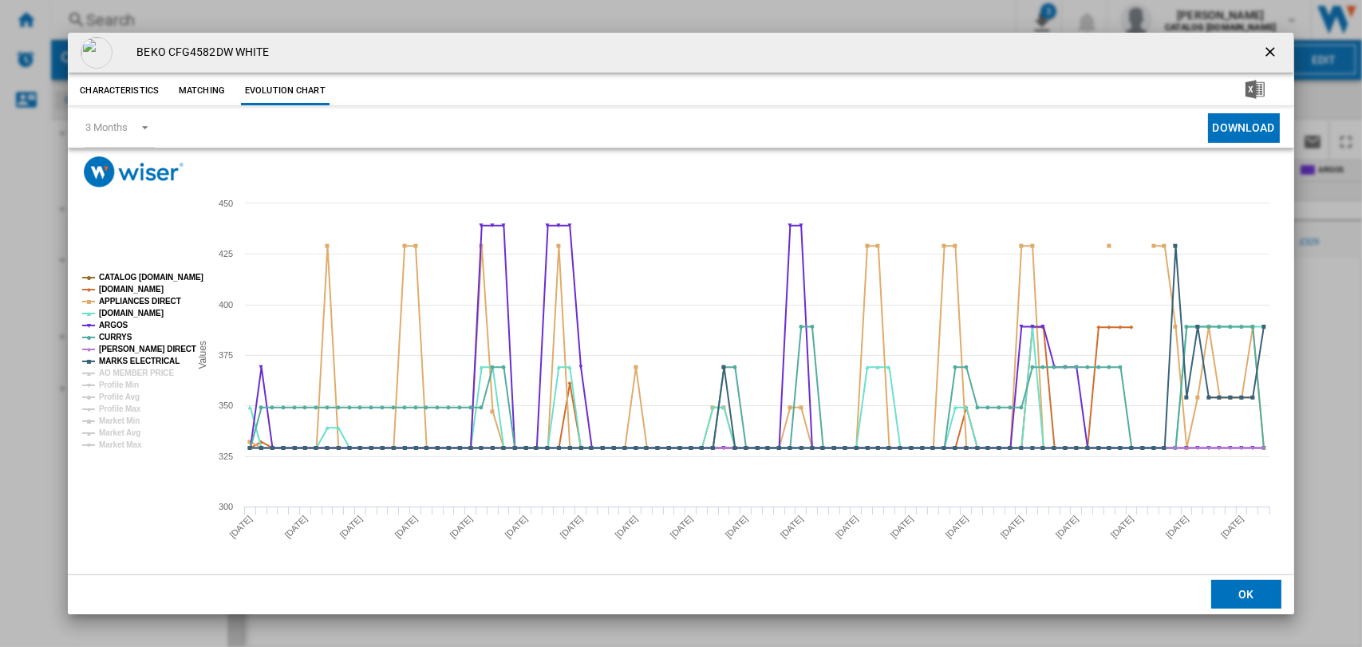
click at [1243, 125] on button "Download" at bounding box center [1244, 128] width 72 height 30
click at [603, 194] on rect "Product popup" at bounding box center [677, 381] width 1218 height 387
click at [1262, 53] on ng-md-icon "getI18NText('BUTTONS.CLOSE_DIALOG')" at bounding box center [1271, 53] width 19 height 19
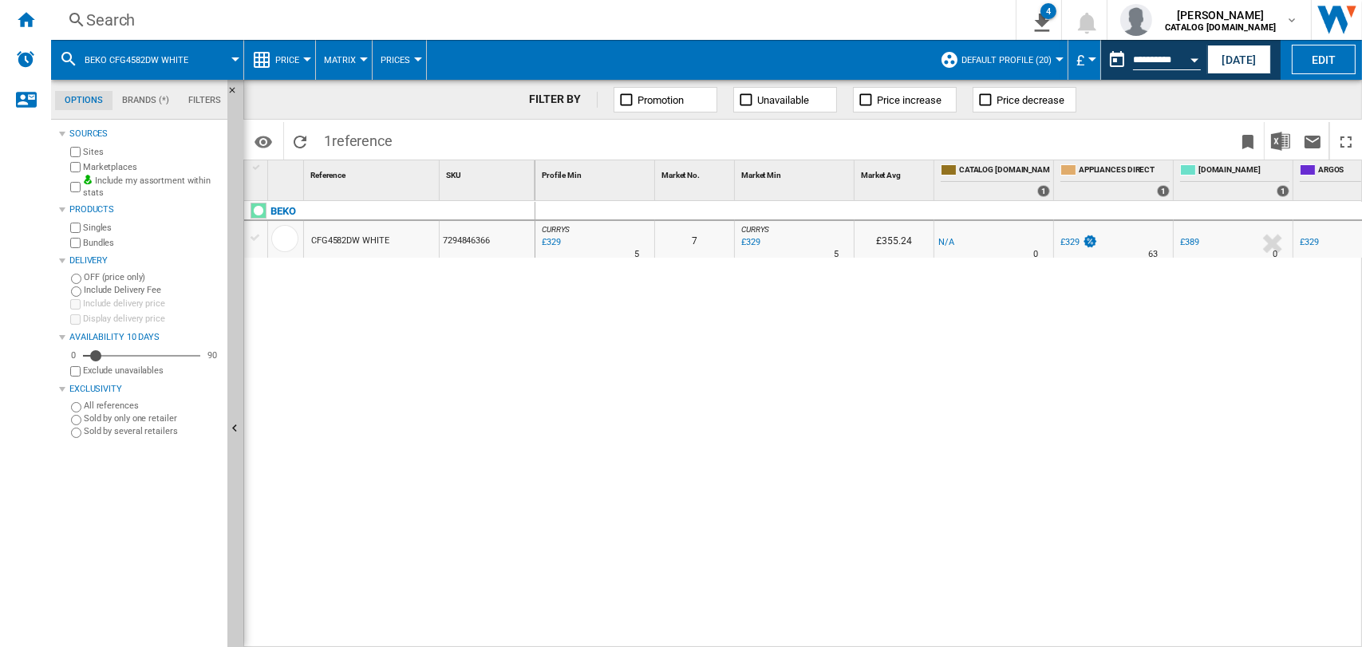
click at [103, 22] on div "Search" at bounding box center [530, 20] width 888 height 22
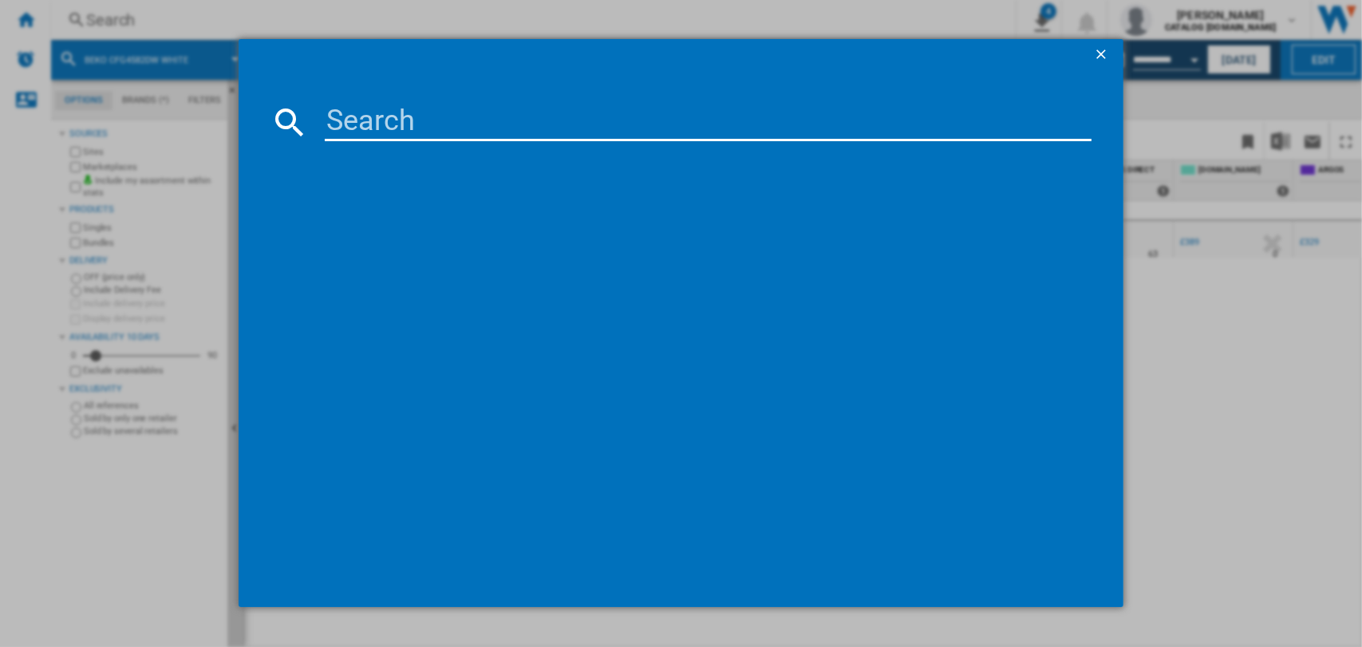
click at [355, 121] on input at bounding box center [709, 122] width 768 height 38
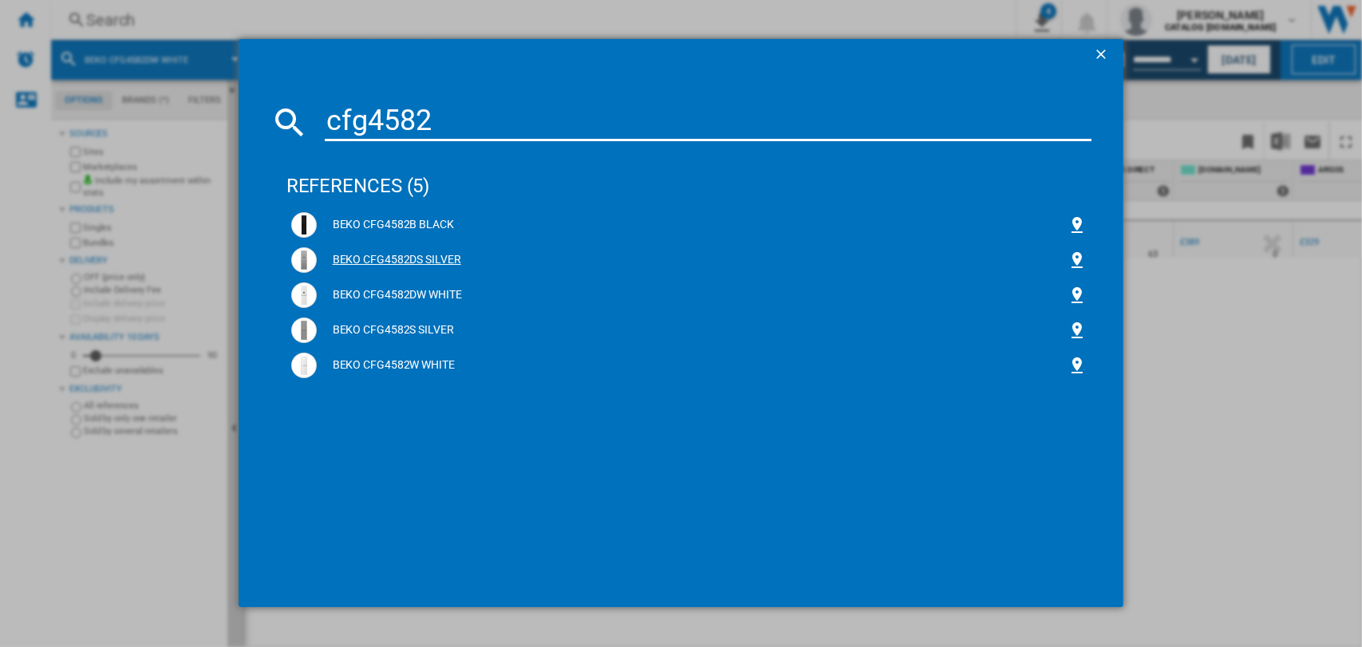
type input "cfg4582"
click at [390, 259] on div "BEKO CFG4582DS SILVER" at bounding box center [693, 260] width 752 height 16
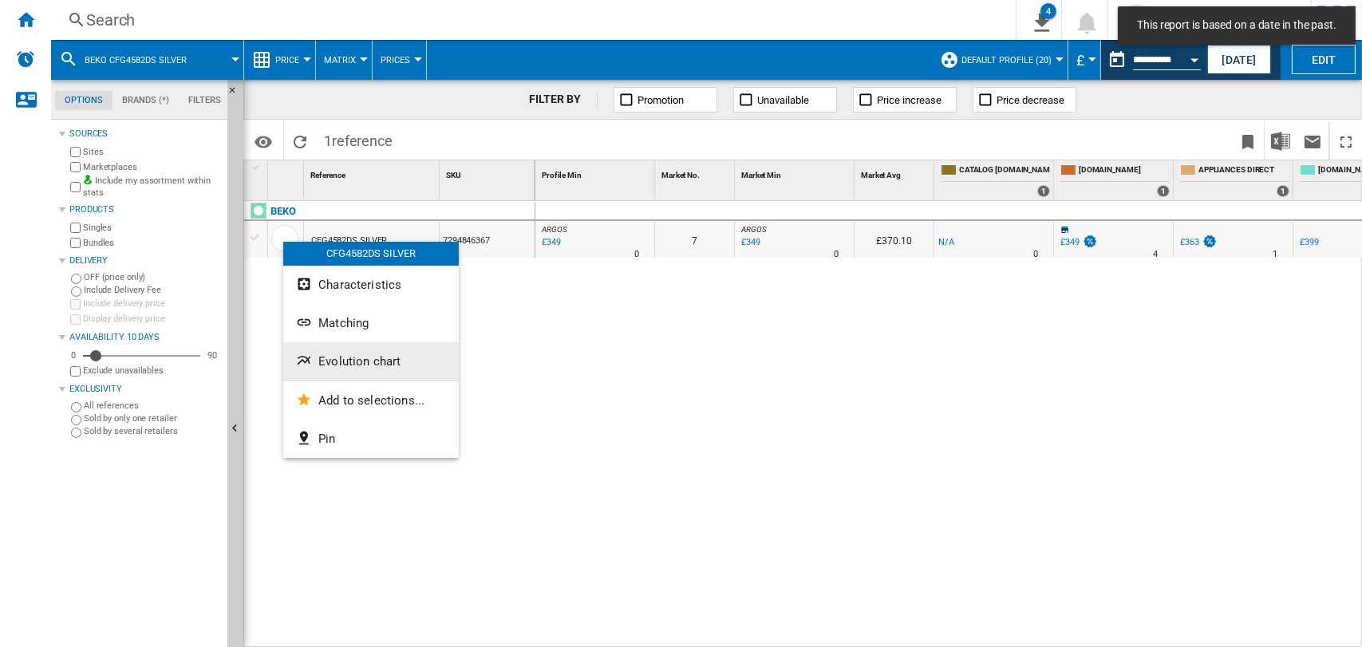
click at [325, 356] on span "Evolution chart" at bounding box center [359, 361] width 82 height 14
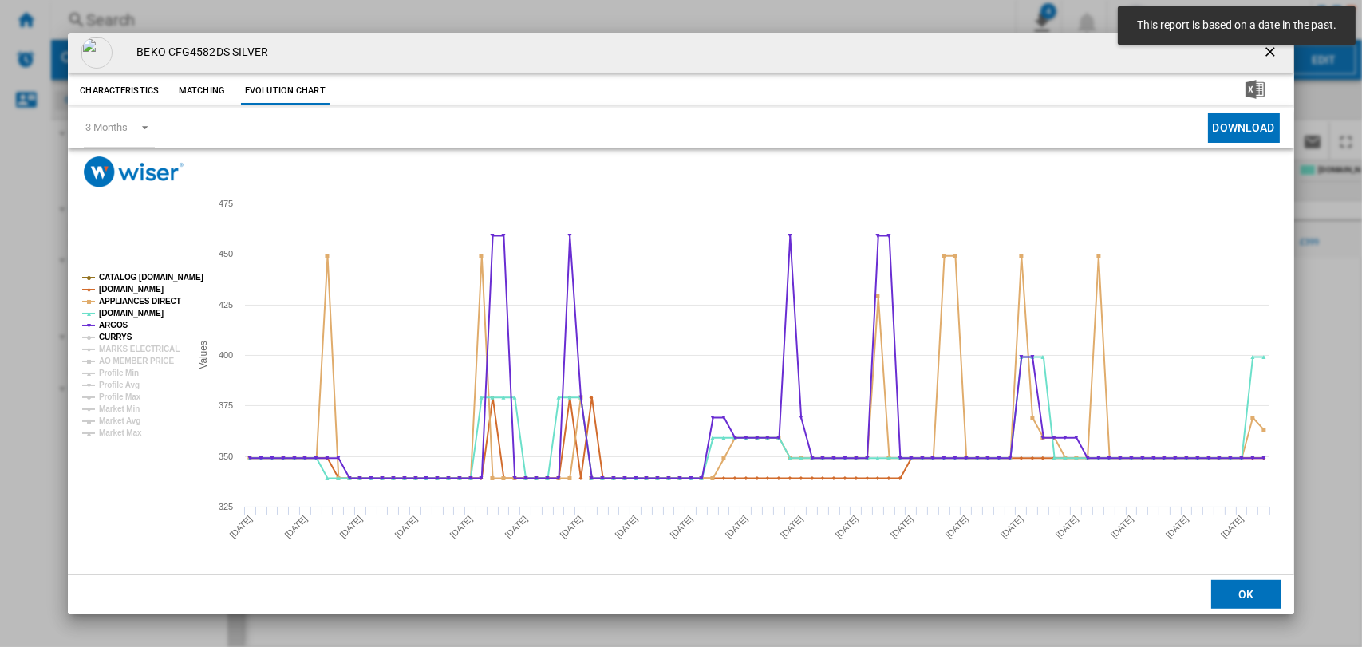
click at [102, 338] on tspan "CURRYS" at bounding box center [116, 337] width 34 height 9
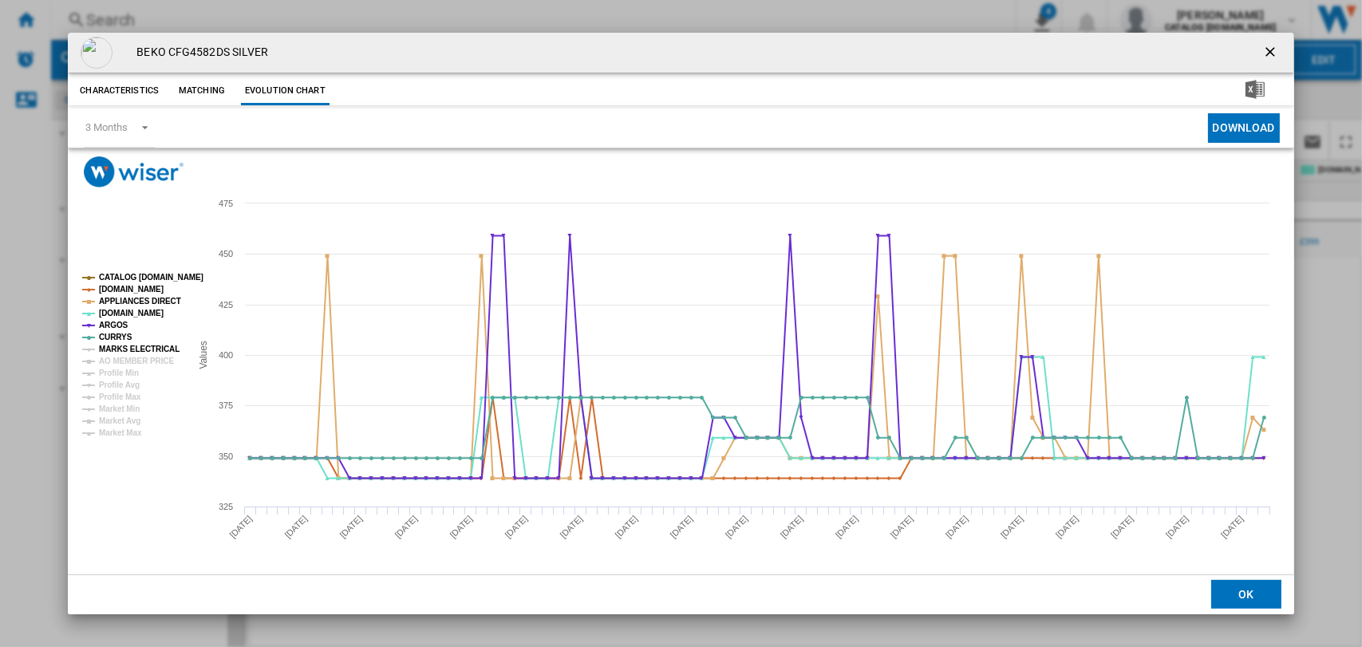
click at [124, 351] on tspan "MARKS ELECTRICAL" at bounding box center [139, 349] width 81 height 9
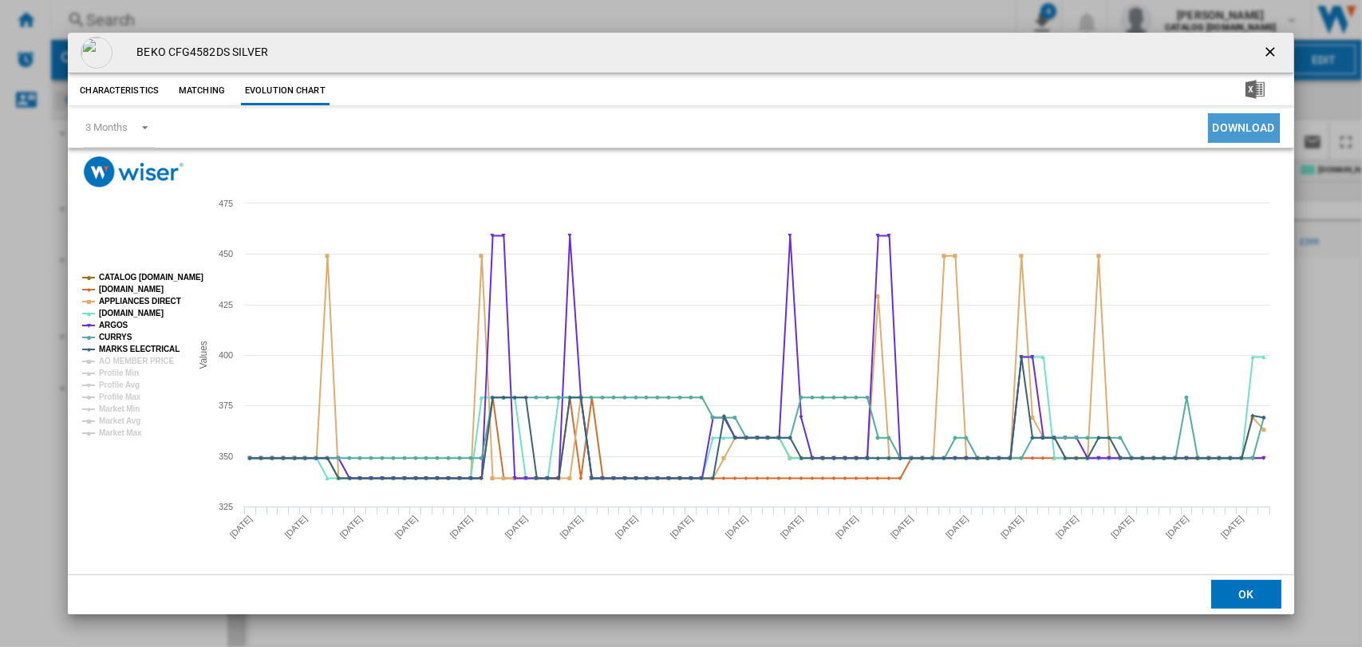
click at [1234, 124] on button "Download" at bounding box center [1244, 128] width 72 height 30
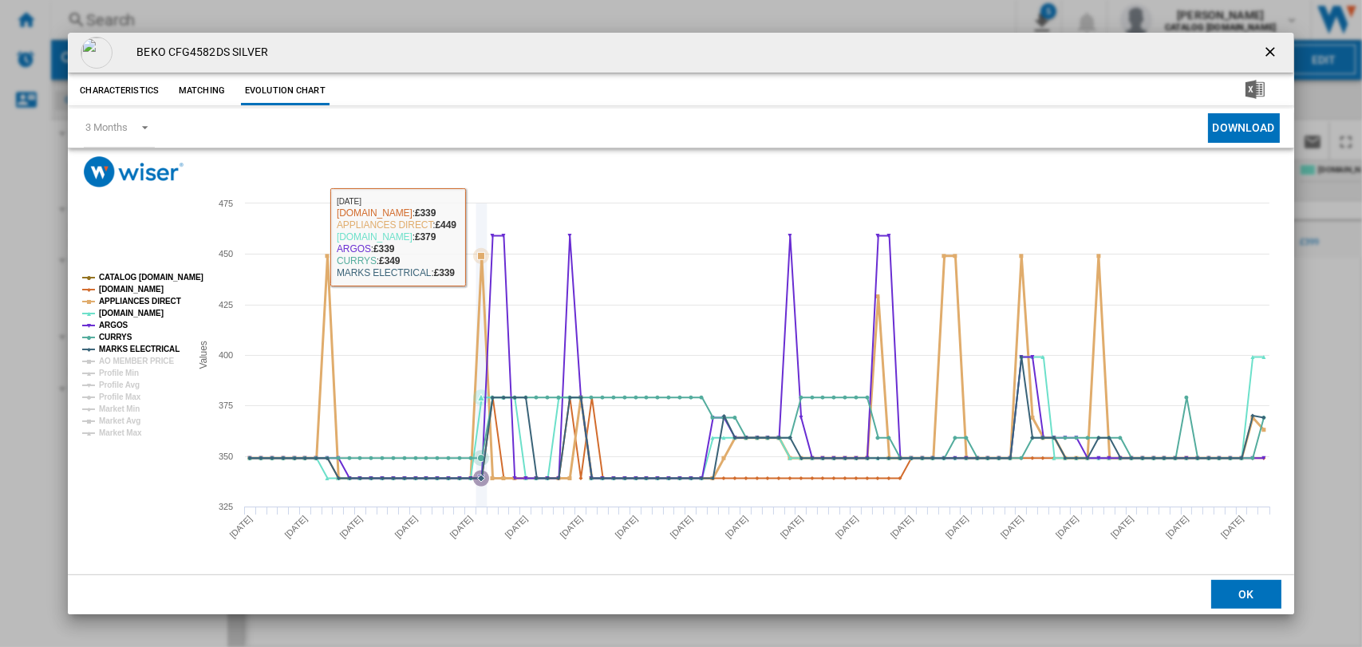
drag, startPoint x: 477, startPoint y: 219, endPoint x: 416, endPoint y: 299, distance: 100.7
click at [482, 219] on icon "Product popup" at bounding box center [482, 354] width 0 height 303
